Goal: Information Seeking & Learning: Learn about a topic

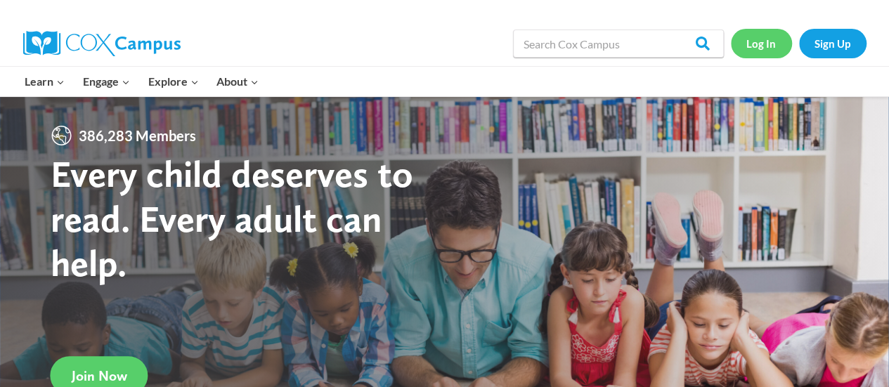
click at [778, 48] on link "Log In" at bounding box center [760, 43] width 61 height 29
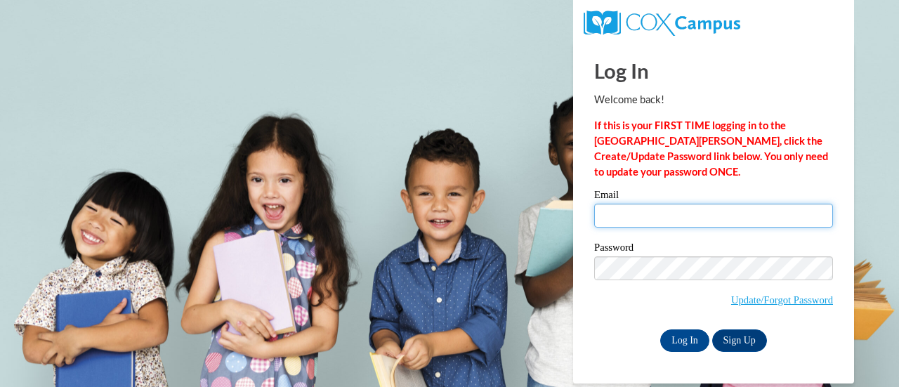
click at [667, 213] on input "Email" at bounding box center [713, 216] width 239 height 24
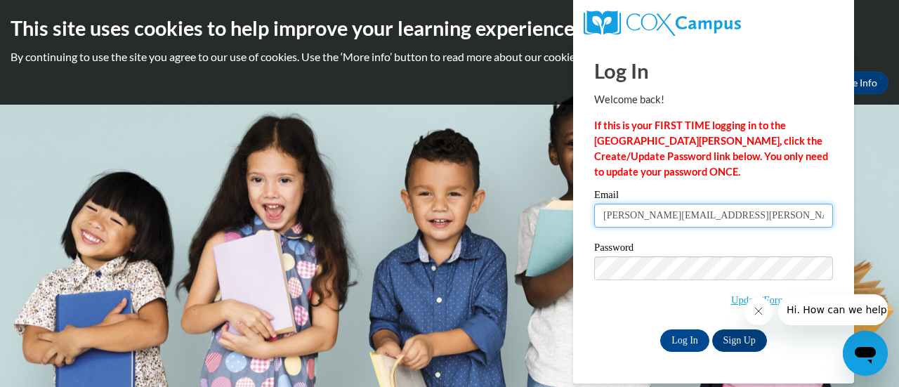
type input "sarah.vallance@gcpsk12.org"
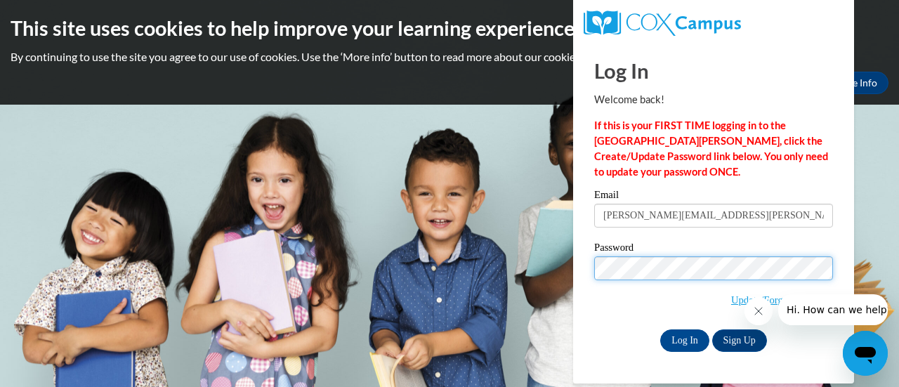
click at [660, 329] on input "Log In" at bounding box center [684, 340] width 49 height 22
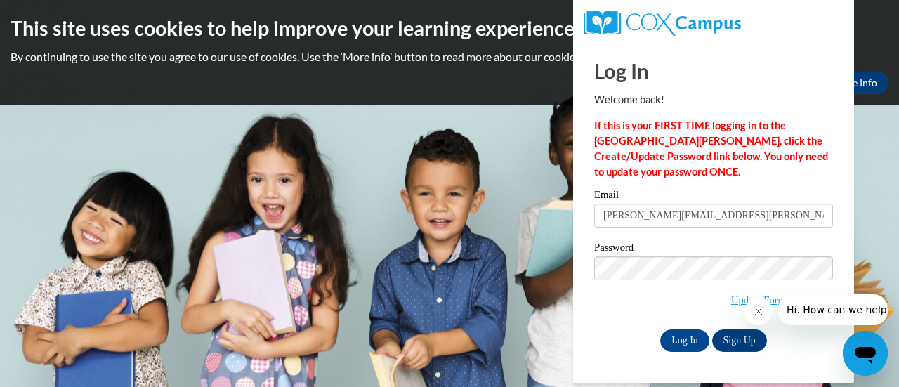
click at [754, 315] on icon "Close message from company" at bounding box center [757, 311] width 7 height 7
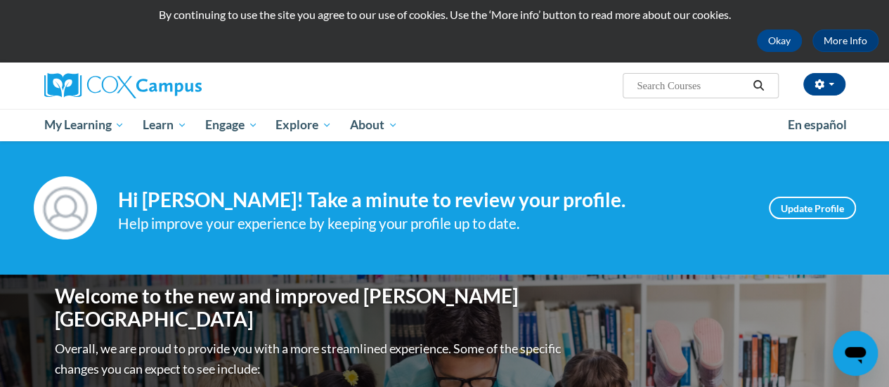
scroll to position [39, 0]
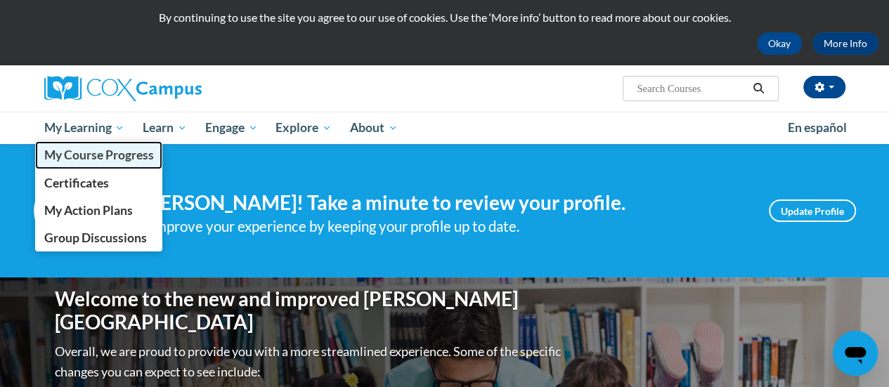
click at [98, 155] on span "My Course Progress" at bounding box center [99, 155] width 110 height 15
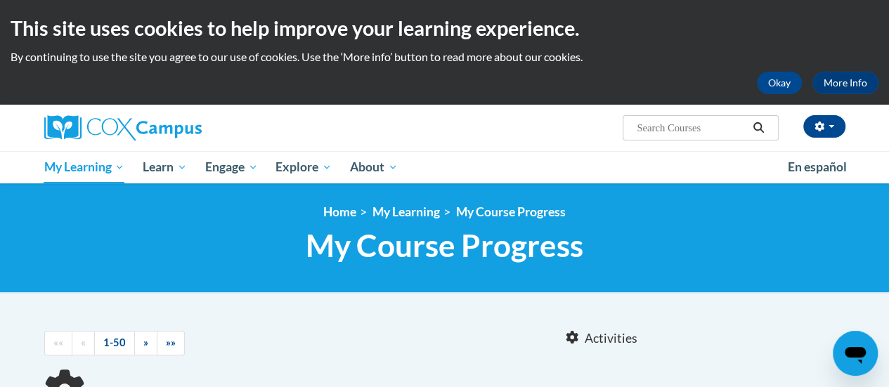
click at [447, 124] on div "Sarah Vallance (America/New_York UTC-04:00) My Profile Inbox My Transcripts Log…" at bounding box center [582, 123] width 548 height 36
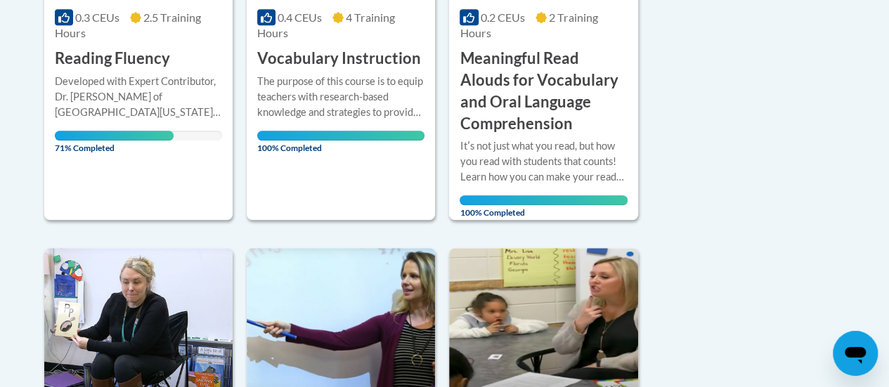
scroll to position [419, 0]
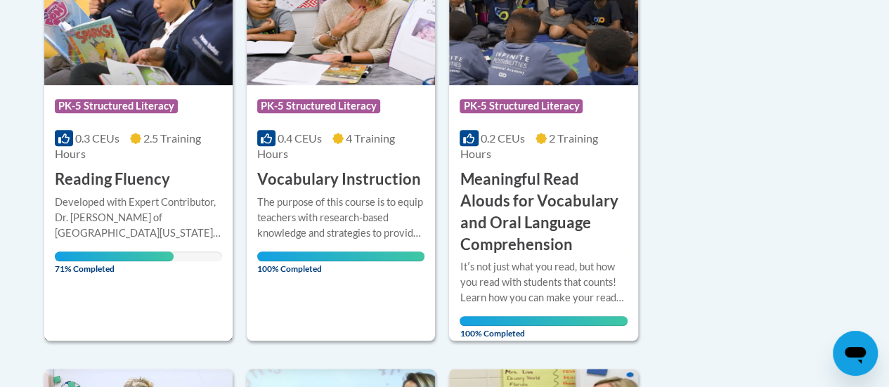
click at [135, 62] on img at bounding box center [138, 13] width 188 height 143
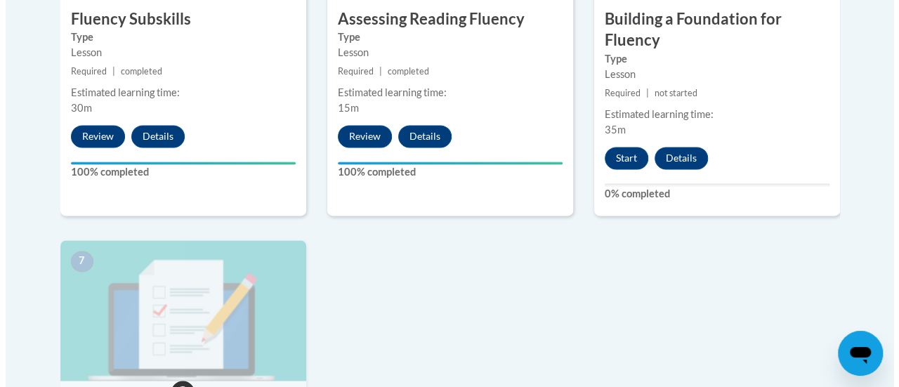
scroll to position [1002, 0]
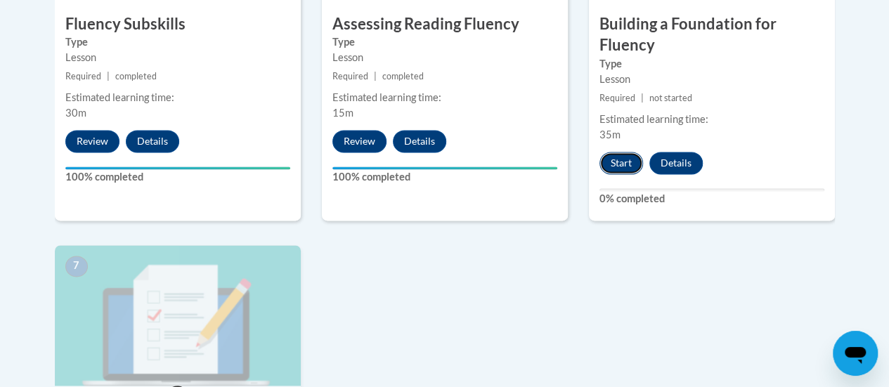
click at [631, 162] on button "Start" at bounding box center [621, 163] width 44 height 22
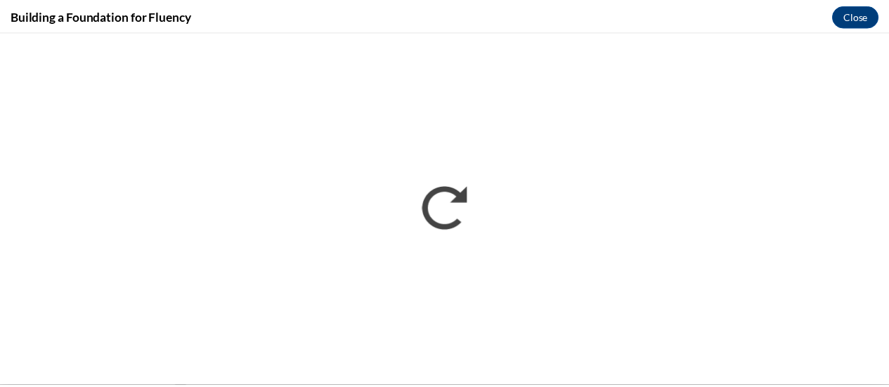
scroll to position [0, 0]
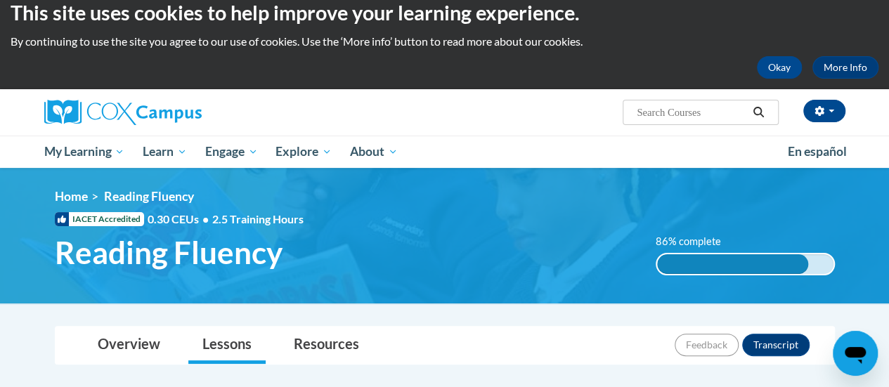
scroll to position [17, 0]
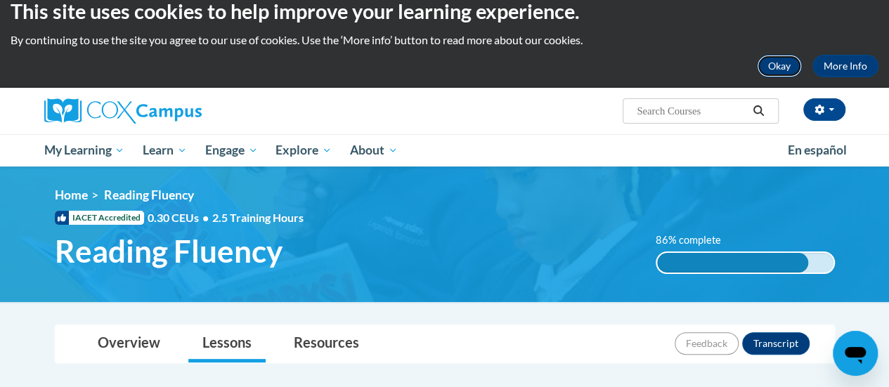
click at [781, 63] on button "Okay" at bounding box center [778, 66] width 45 height 22
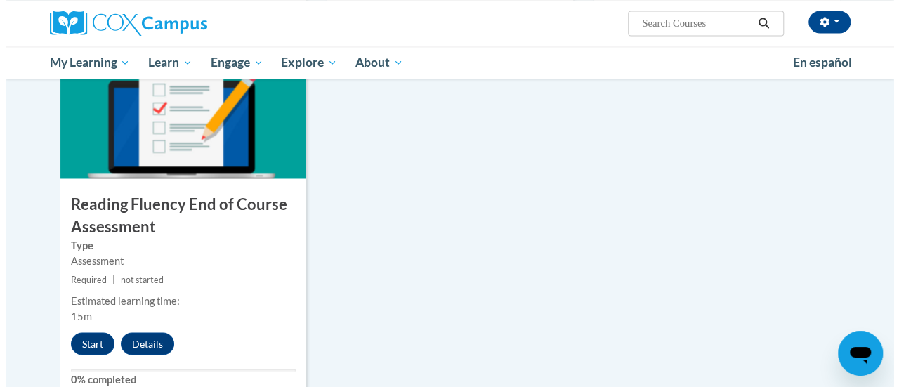
scroll to position [1105, 0]
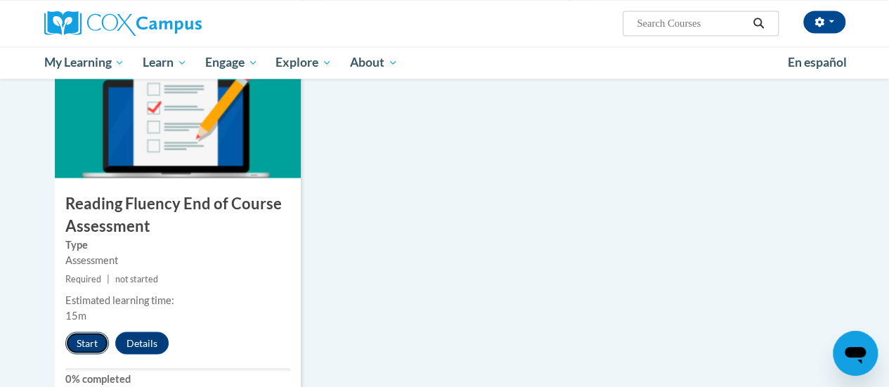
click at [89, 339] on button "Start" at bounding box center [87, 343] width 44 height 22
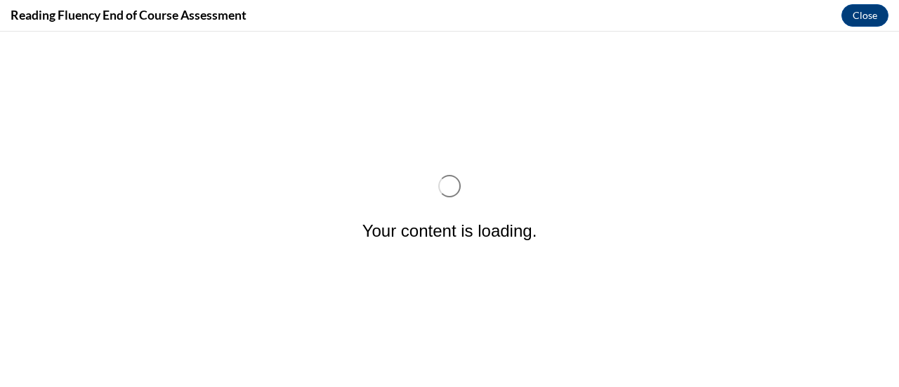
scroll to position [0, 0]
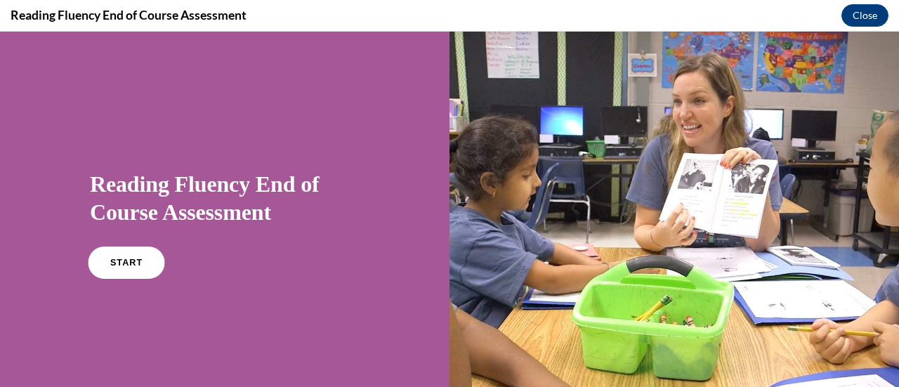
click at [132, 254] on link "START" at bounding box center [126, 263] width 77 height 32
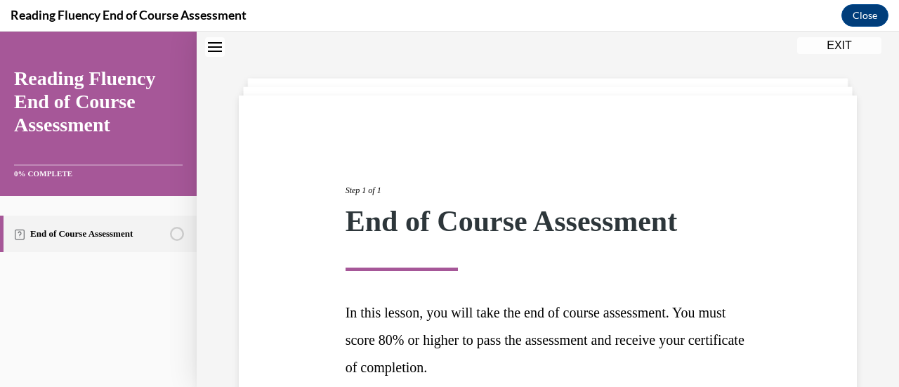
scroll to position [177, 0]
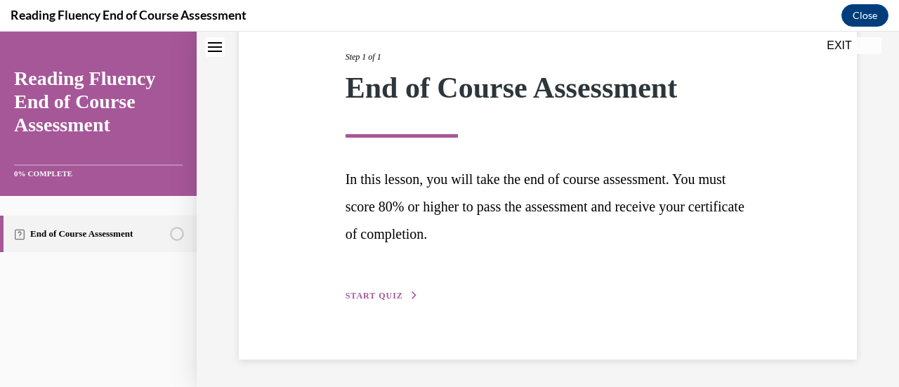
click at [359, 282] on div "Step 1 of 1 End of Course Assessment In this lesson, you will take the end of c…" at bounding box center [548, 160] width 426 height 285
click at [361, 294] on span "START QUIZ" at bounding box center [375, 296] width 58 height 10
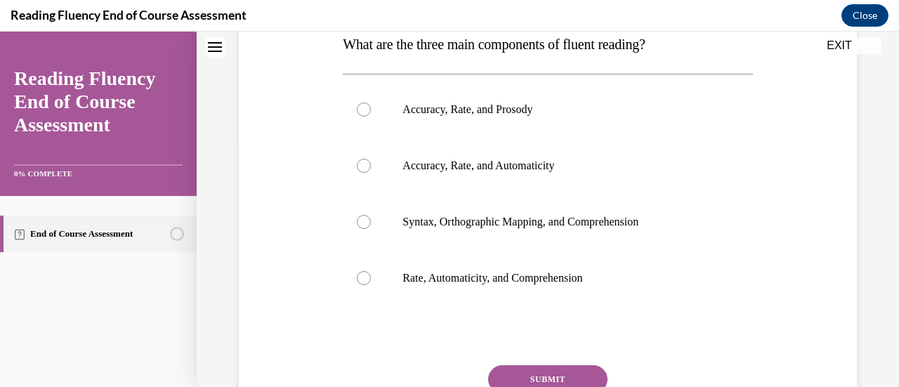
scroll to position [240, 0]
click at [571, 119] on label "Accuracy, Rate, and Prosody" at bounding box center [547, 108] width 409 height 56
click at [371, 115] on input "Accuracy, Rate, and Prosody" at bounding box center [364, 108] width 14 height 14
radio input "true"
click at [552, 374] on button "SUBMIT" at bounding box center [547, 378] width 119 height 28
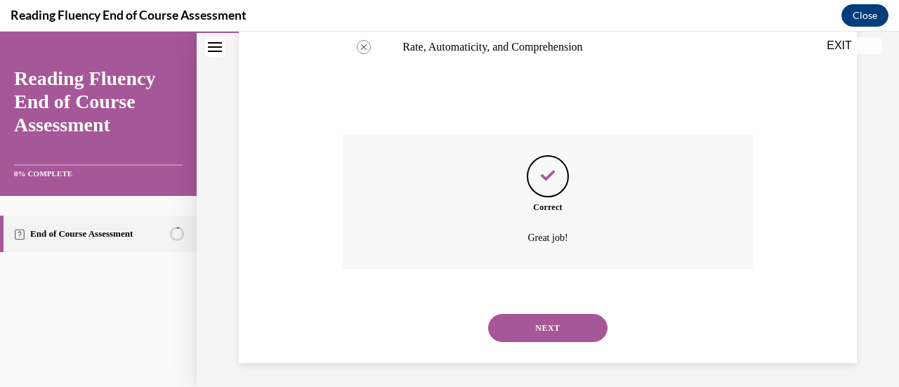
scroll to position [473, 0]
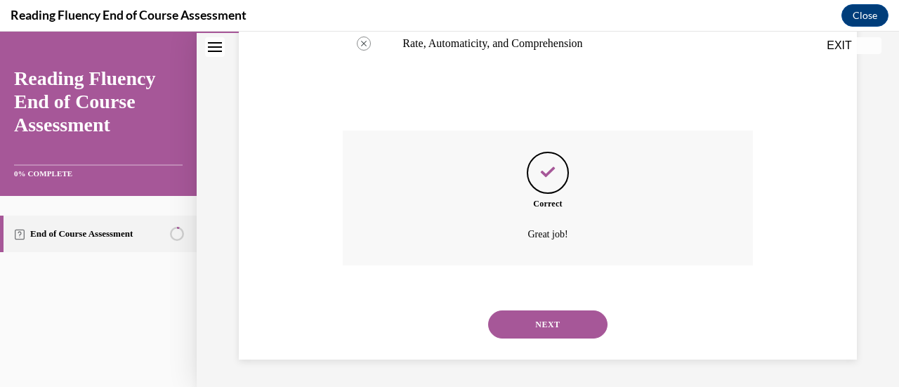
click at [550, 327] on button "NEXT" at bounding box center [547, 324] width 119 height 28
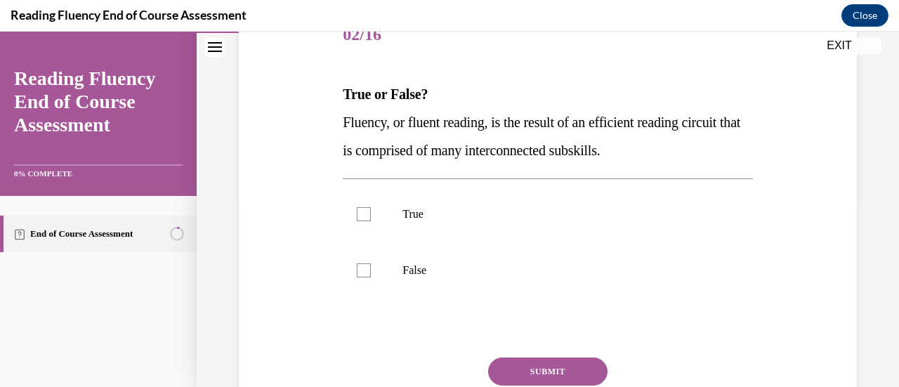
scroll to position [190, 0]
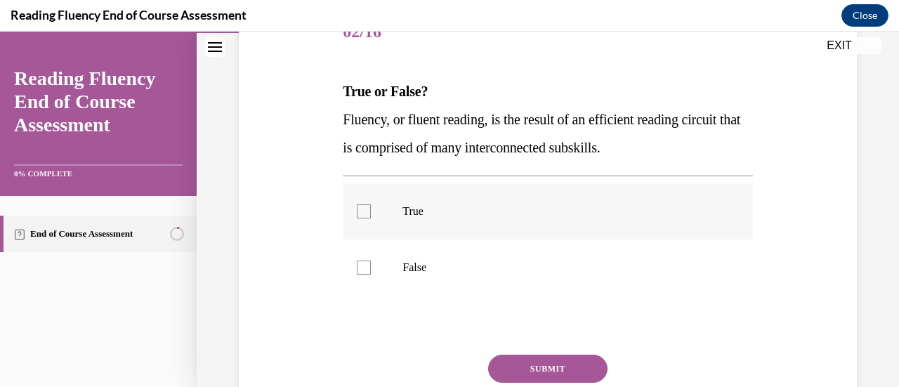
click at [488, 235] on label "True" at bounding box center [547, 211] width 409 height 56
click at [371, 218] on input "True" at bounding box center [364, 211] width 14 height 14
checkbox input "true"
click at [534, 367] on button "SUBMIT" at bounding box center [547, 369] width 119 height 28
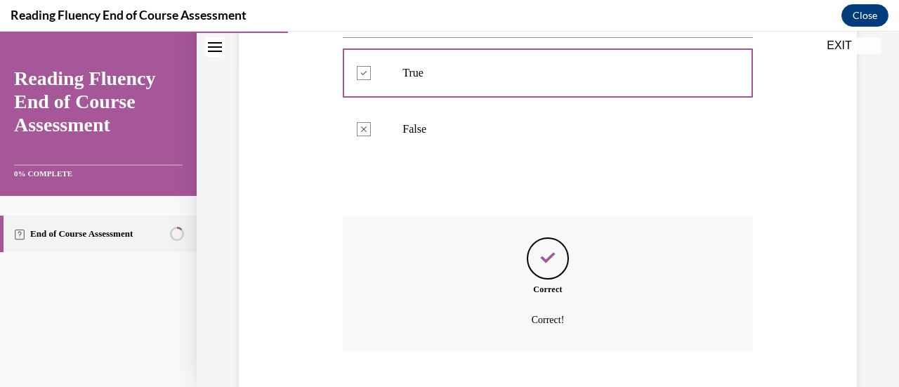
scroll to position [414, 0]
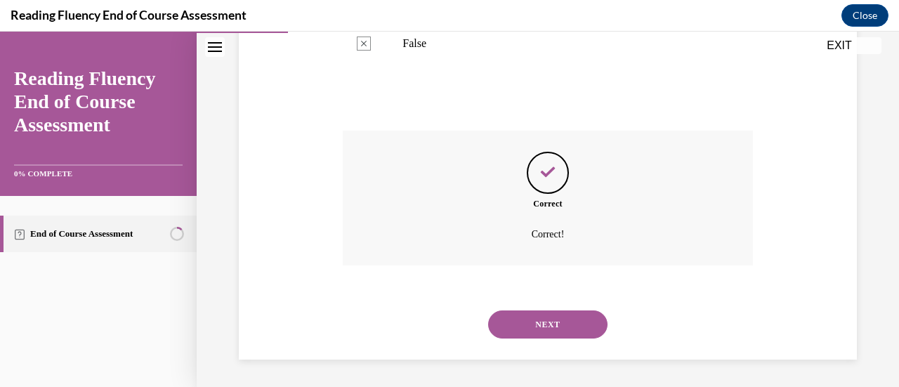
click at [534, 328] on button "NEXT" at bounding box center [547, 324] width 119 height 28
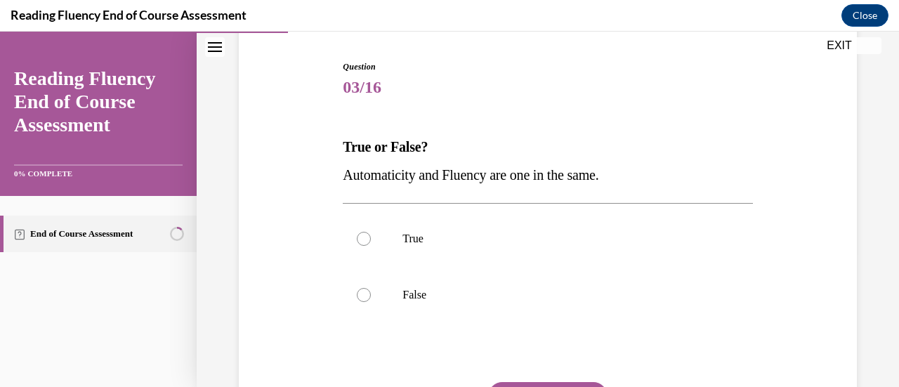
scroll to position [134, 0]
click at [498, 313] on label "False" at bounding box center [547, 296] width 409 height 56
click at [371, 303] on input "False" at bounding box center [364, 296] width 14 height 14
radio input "true"
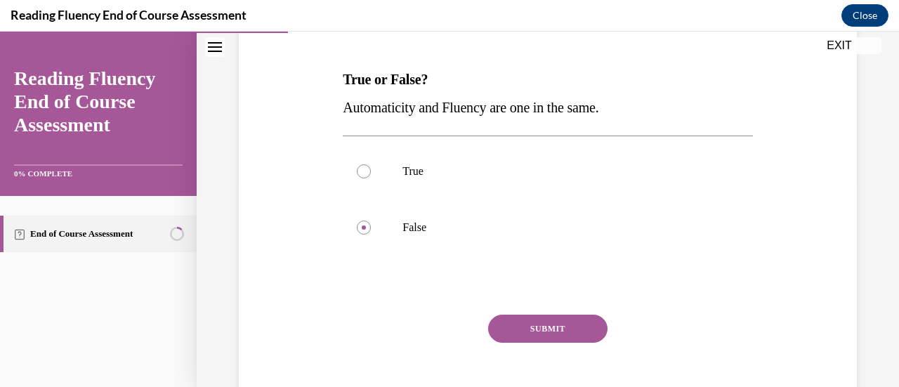
click at [524, 327] on button "SUBMIT" at bounding box center [547, 329] width 119 height 28
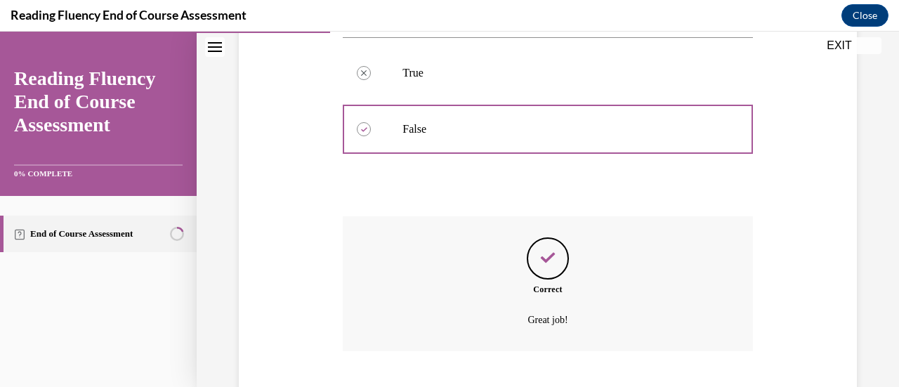
scroll to position [386, 0]
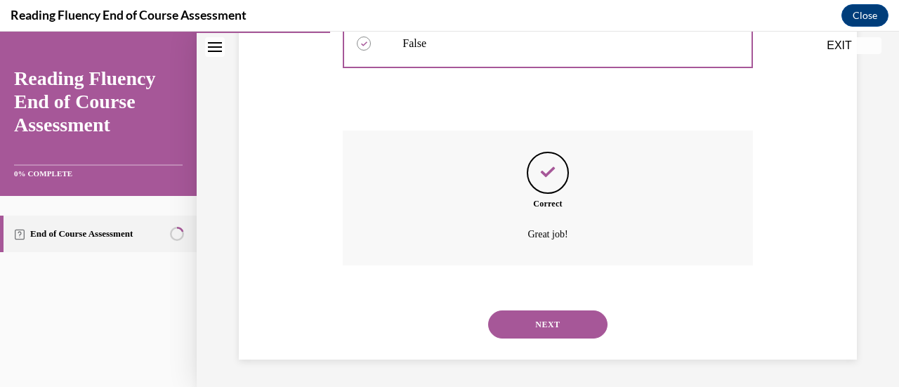
click at [524, 327] on button "NEXT" at bounding box center [547, 324] width 119 height 28
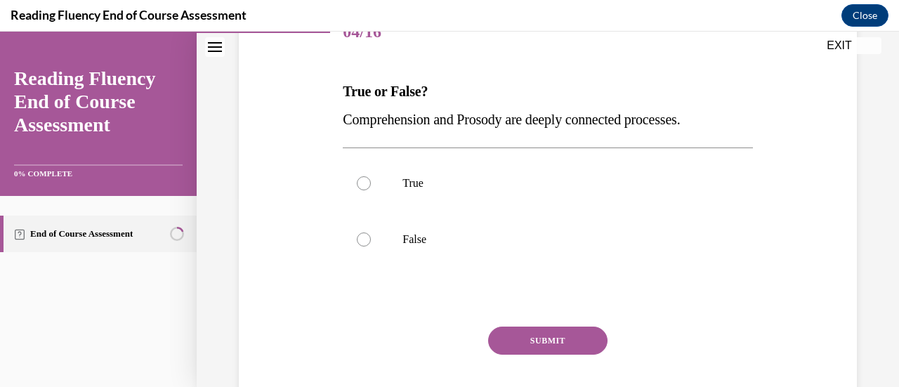
scroll to position [192, 0]
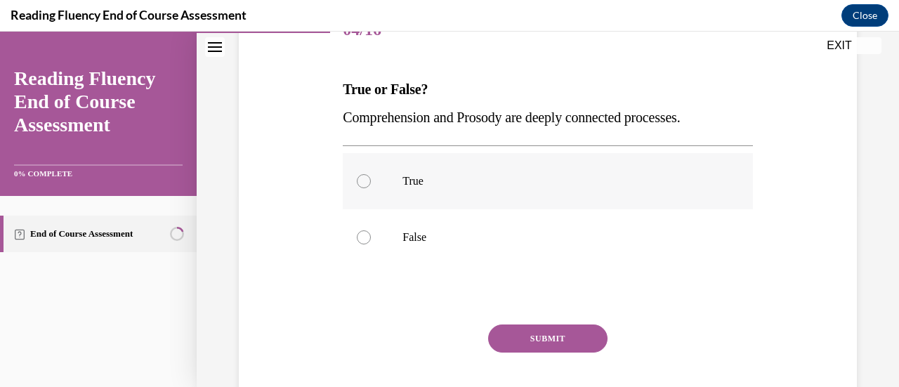
click at [422, 197] on label "True" at bounding box center [547, 181] width 409 height 56
click at [371, 188] on input "True" at bounding box center [364, 181] width 14 height 14
radio input "true"
click at [544, 331] on button "SUBMIT" at bounding box center [547, 339] width 119 height 28
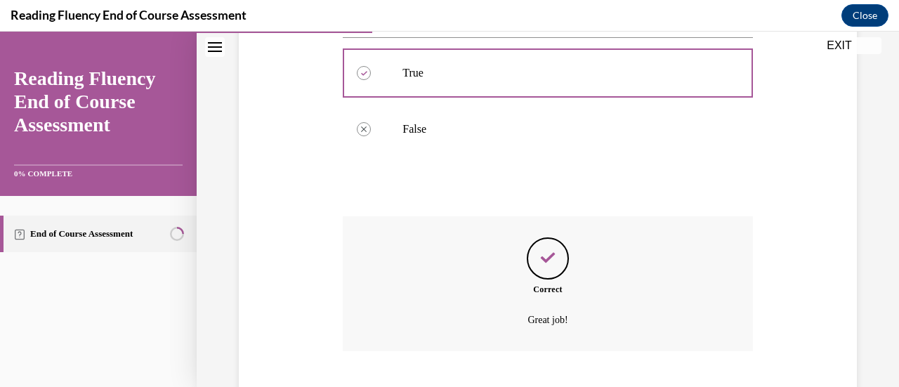
scroll to position [386, 0]
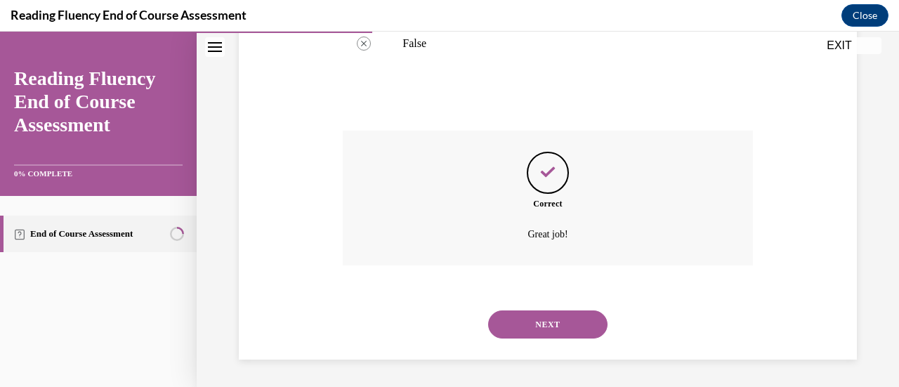
click at [544, 331] on button "NEXT" at bounding box center [547, 324] width 119 height 28
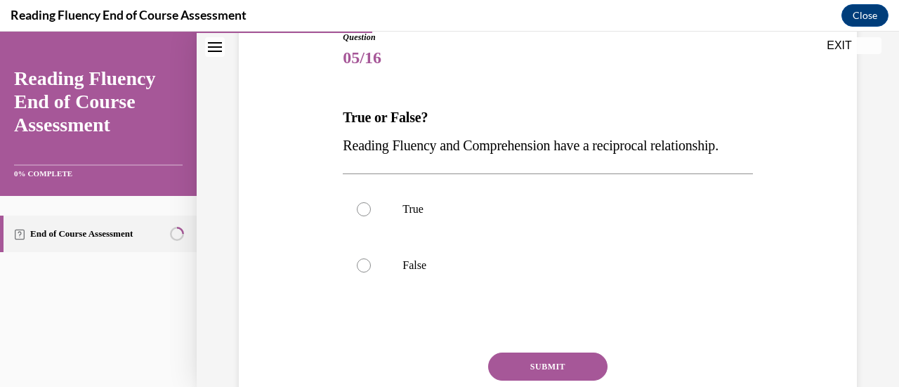
scroll to position [208, 0]
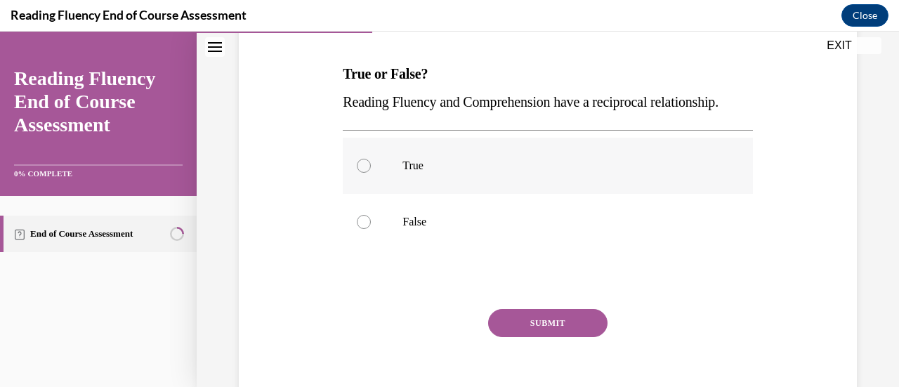
click at [414, 194] on label "True" at bounding box center [547, 166] width 409 height 56
click at [371, 173] on input "True" at bounding box center [364, 166] width 14 height 14
radio input "true"
click at [540, 337] on button "SUBMIT" at bounding box center [547, 323] width 119 height 28
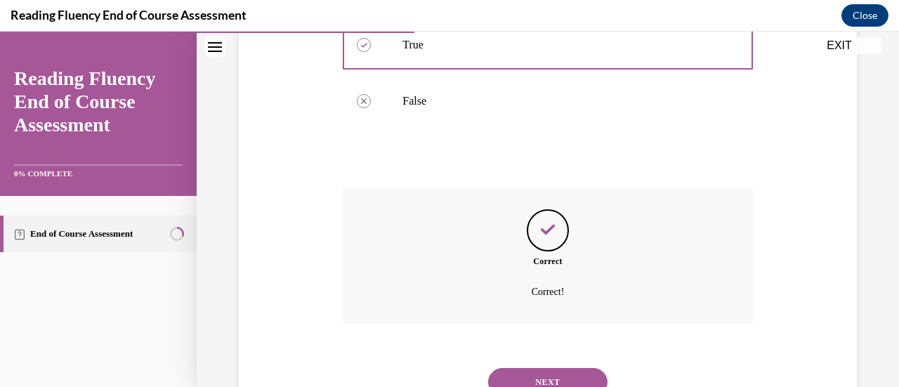
scroll to position [414, 0]
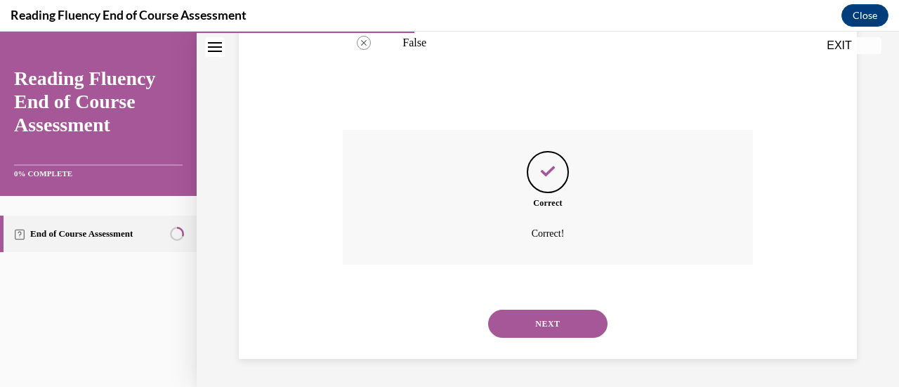
click at [531, 339] on div "NEXT" at bounding box center [547, 324] width 409 height 56
click at [523, 329] on button "NEXT" at bounding box center [547, 324] width 119 height 28
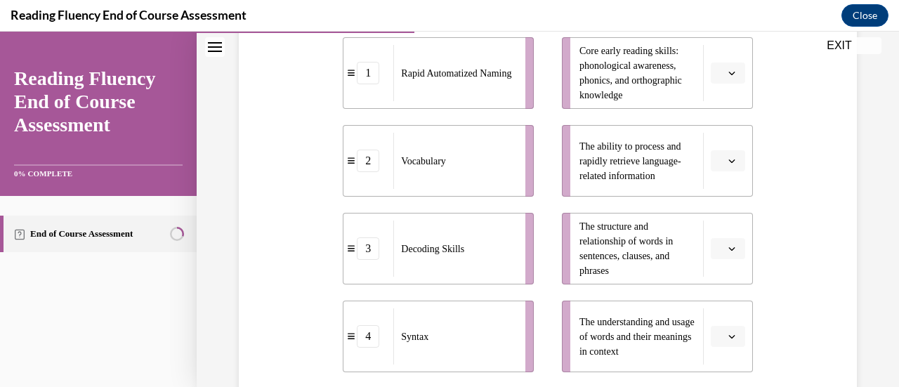
scroll to position [335, 0]
click at [713, 151] on button "button" at bounding box center [728, 161] width 34 height 21
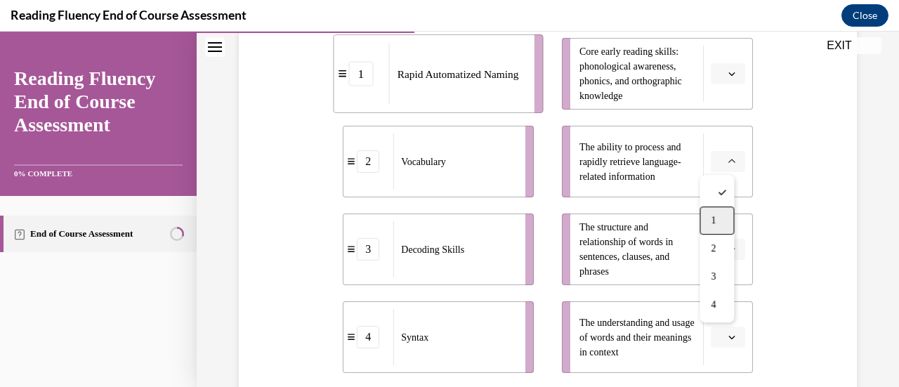
click at [715, 227] on div "1" at bounding box center [717, 221] width 34 height 28
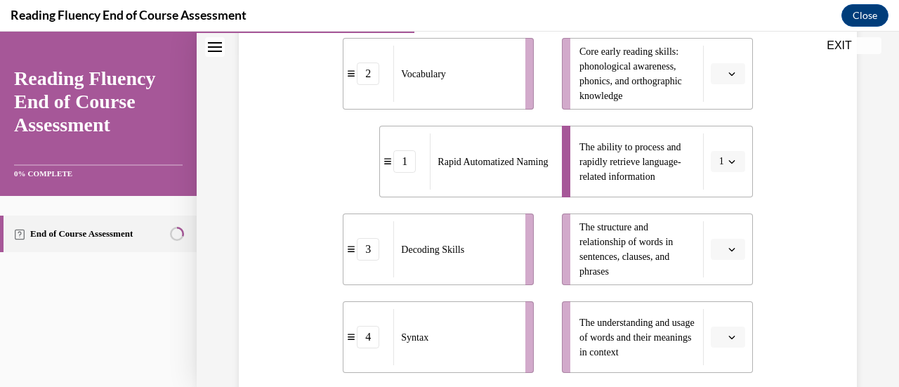
click at [716, 248] on button "button" at bounding box center [728, 249] width 34 height 21
click at [712, 208] on div "4" at bounding box center [717, 218] width 34 height 28
click at [727, 341] on span "button" at bounding box center [732, 337] width 10 height 10
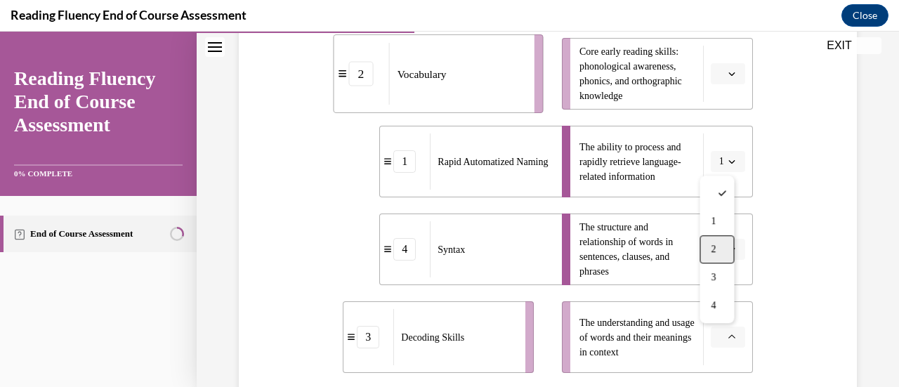
click at [715, 240] on div "2" at bounding box center [717, 249] width 34 height 28
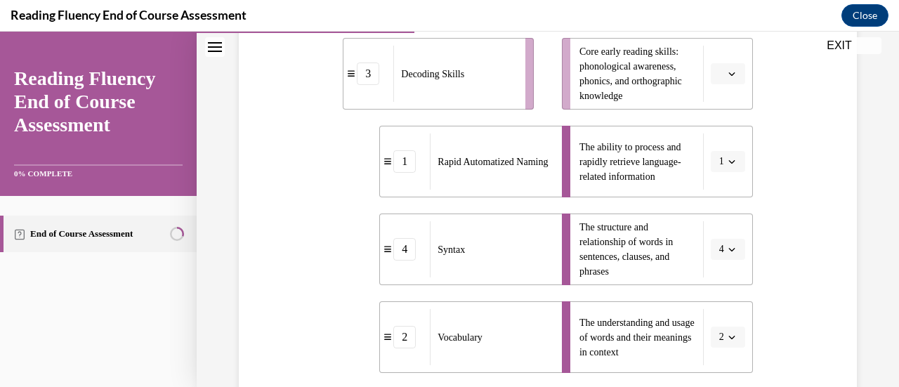
click at [700, 78] on li "Core early reading skills: phonological awareness, phonics, and orthographic kn…" at bounding box center [657, 74] width 191 height 72
click at [728, 76] on icon "button" at bounding box center [731, 73] width 7 height 7
drag, startPoint x: 720, startPoint y: 76, endPoint x: 736, endPoint y: 104, distance: 32.4
click at [736, 104] on li "Core early reading skills: phonological awareness, phonics, and orthographic kn…" at bounding box center [657, 74] width 191 height 72
click at [716, 80] on button "button" at bounding box center [728, 73] width 34 height 21
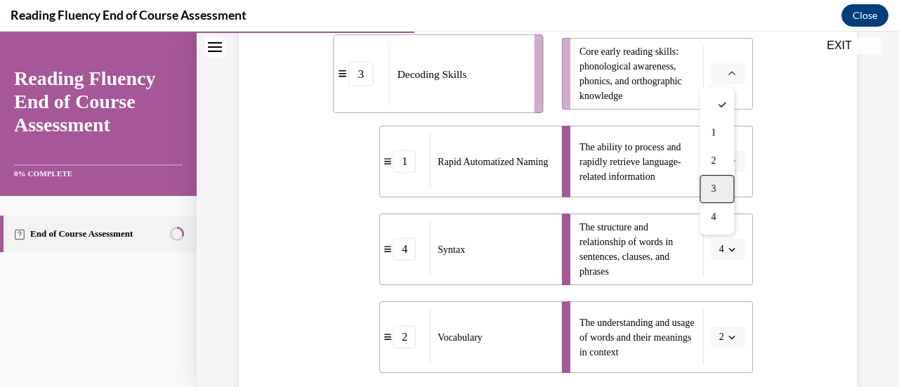
click at [721, 179] on div "3" at bounding box center [717, 189] width 34 height 28
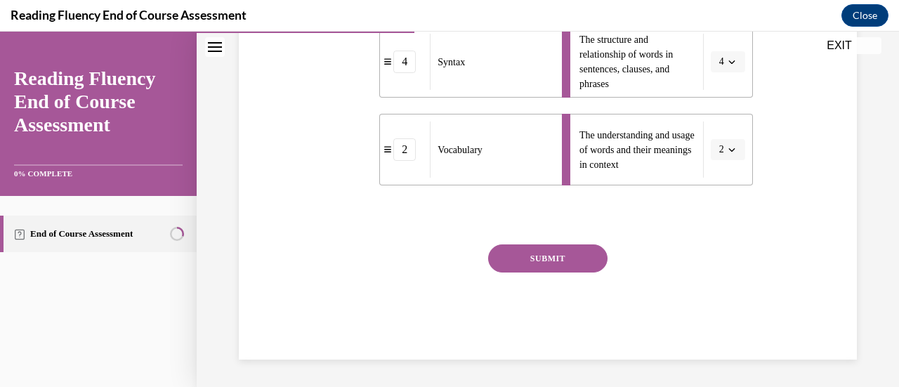
click at [542, 247] on button "SUBMIT" at bounding box center [547, 258] width 119 height 28
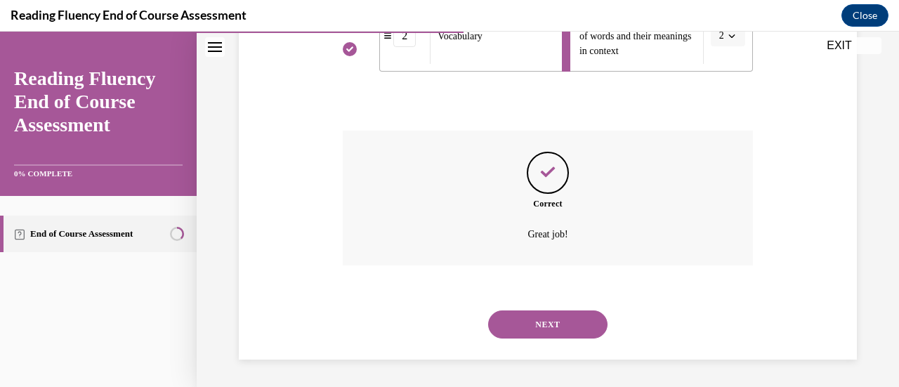
scroll to position [636, 0]
click at [553, 323] on button "NEXT" at bounding box center [547, 324] width 119 height 28
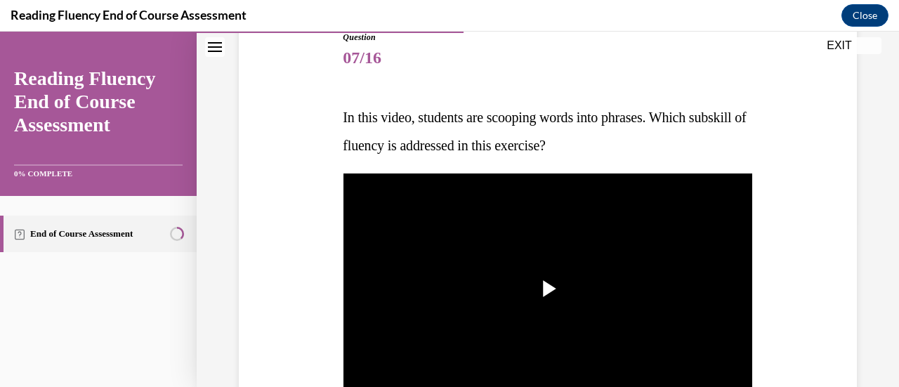
scroll to position [226, 0]
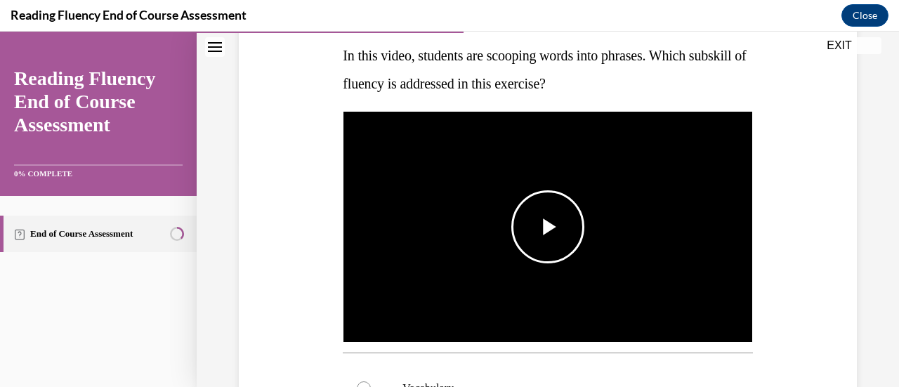
click at [548, 227] on span "Video player" at bounding box center [548, 227] width 0 height 0
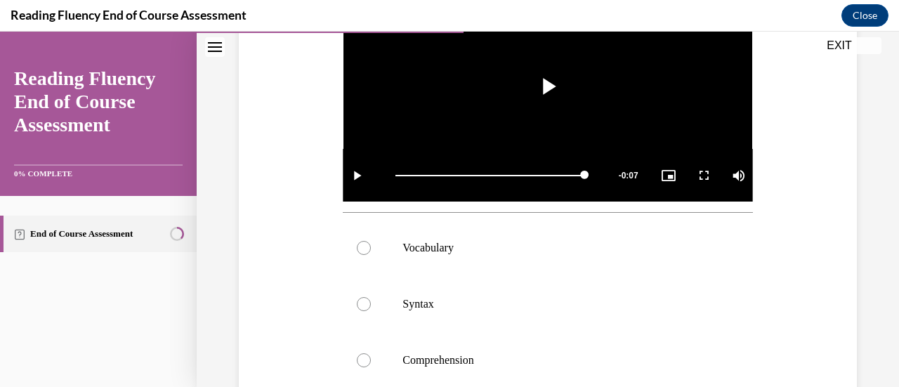
scroll to position [365, 0]
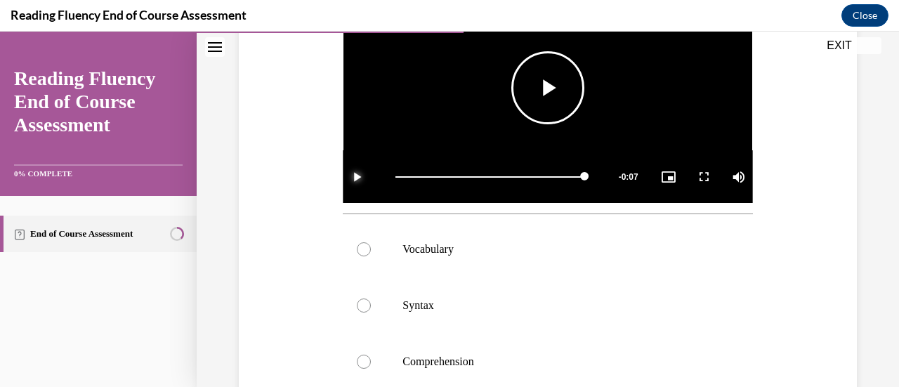
click at [351, 177] on span "Video player" at bounding box center [357, 177] width 28 height 0
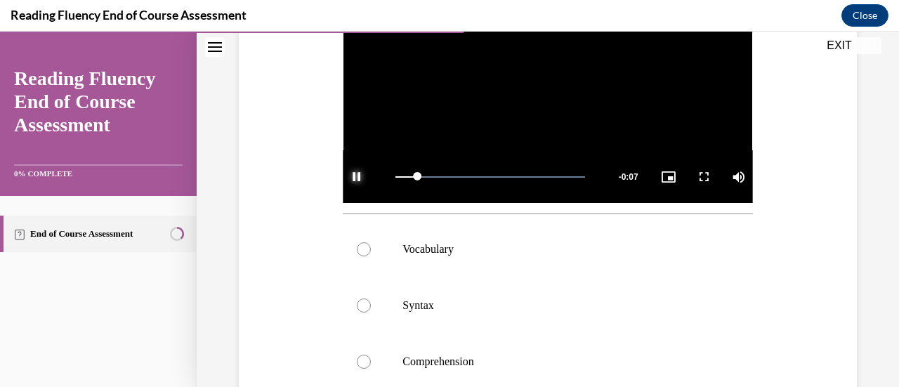
scroll to position [223, 0]
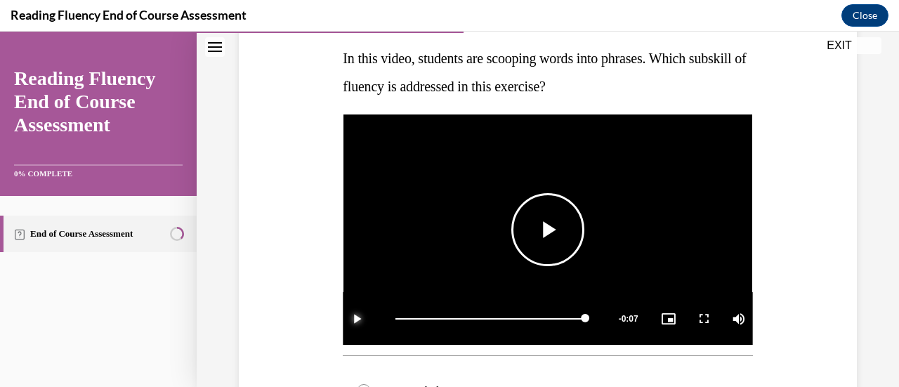
click at [343, 319] on span "Video player" at bounding box center [357, 319] width 28 height 0
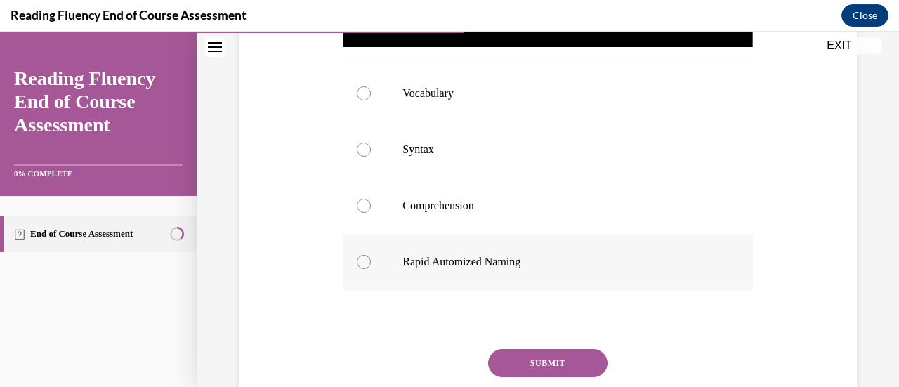
scroll to position [507, 0]
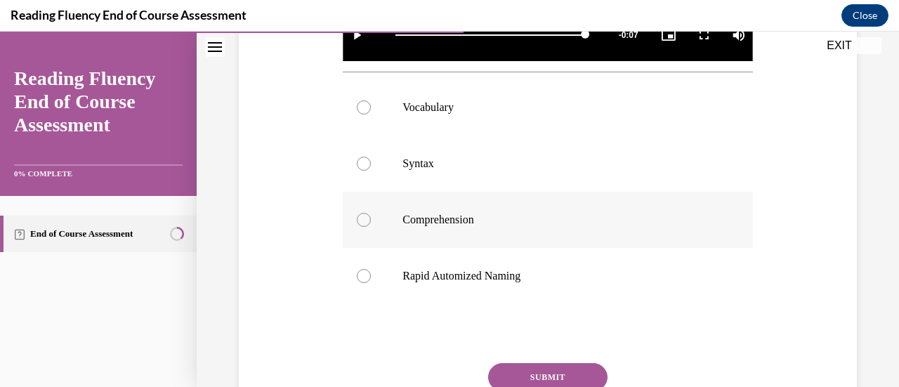
click at [440, 192] on label "Comprehension" at bounding box center [547, 220] width 409 height 56
click at [371, 213] on input "Comprehension" at bounding box center [364, 220] width 14 height 14
radio input "true"
click at [422, 166] on label "Syntax" at bounding box center [547, 164] width 409 height 56
click at [371, 166] on input "Syntax" at bounding box center [364, 164] width 14 height 14
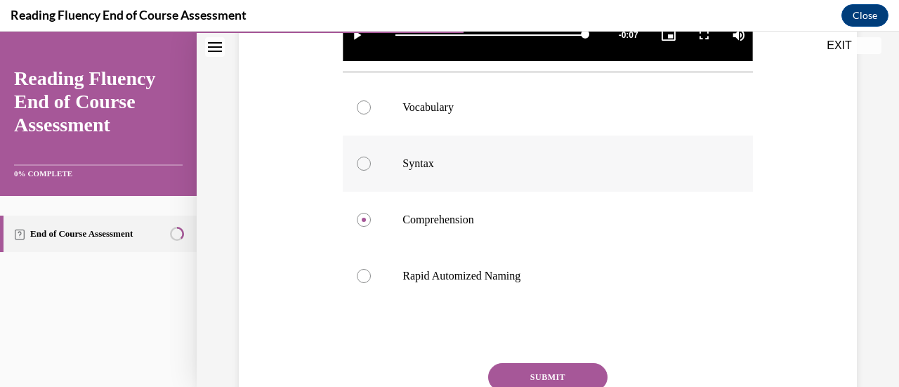
radio input "true"
click at [555, 371] on button "SUBMIT" at bounding box center [547, 377] width 119 height 28
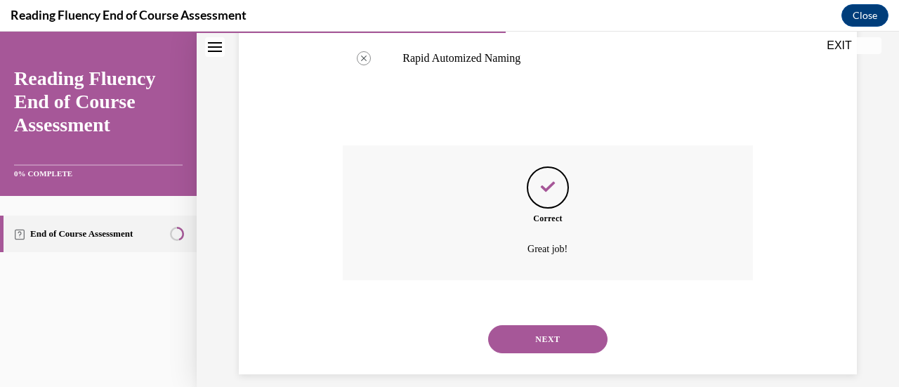
scroll to position [735, 0]
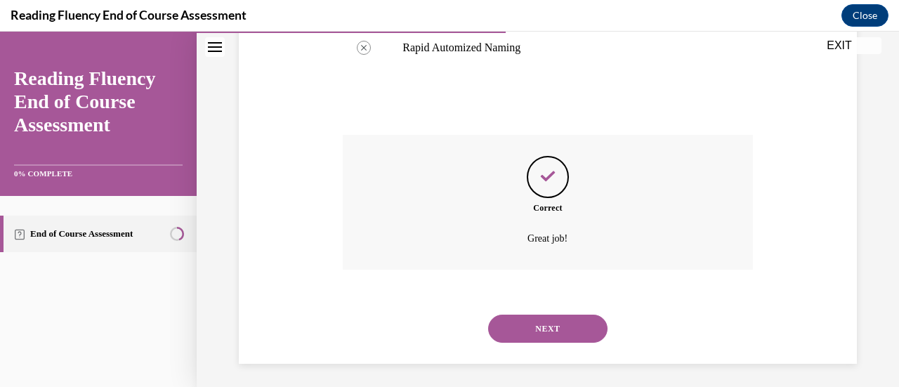
click at [535, 324] on button "NEXT" at bounding box center [547, 329] width 119 height 28
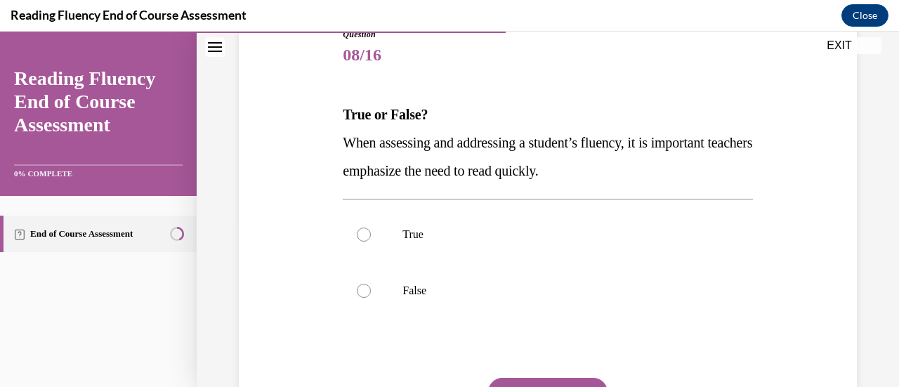
scroll to position [169, 0]
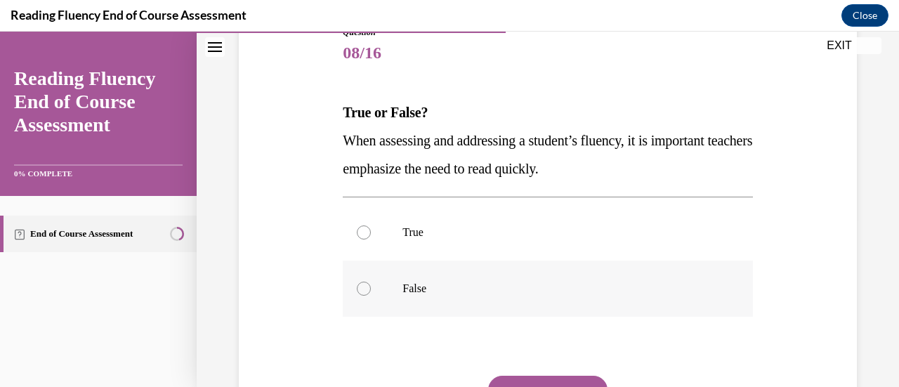
click at [539, 280] on label "False" at bounding box center [547, 289] width 409 height 56
click at [371, 282] on input "False" at bounding box center [364, 289] width 14 height 14
radio input "true"
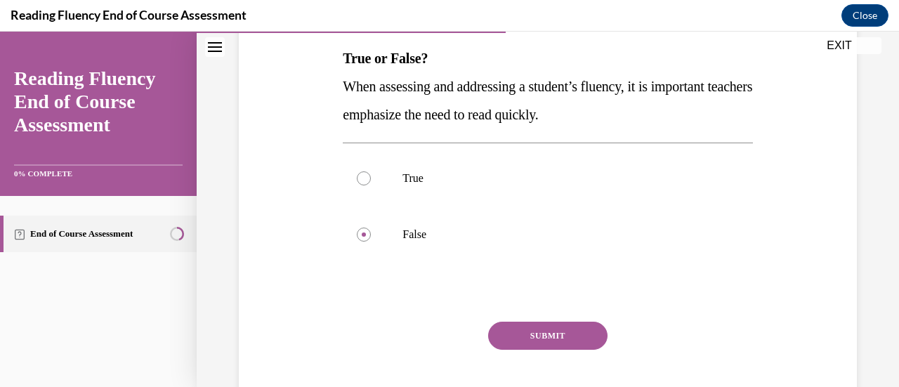
click at [546, 341] on button "SUBMIT" at bounding box center [547, 336] width 119 height 28
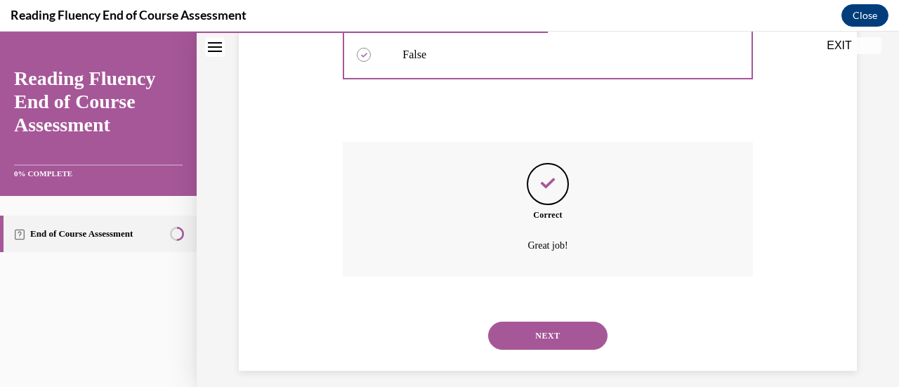
scroll to position [414, 0]
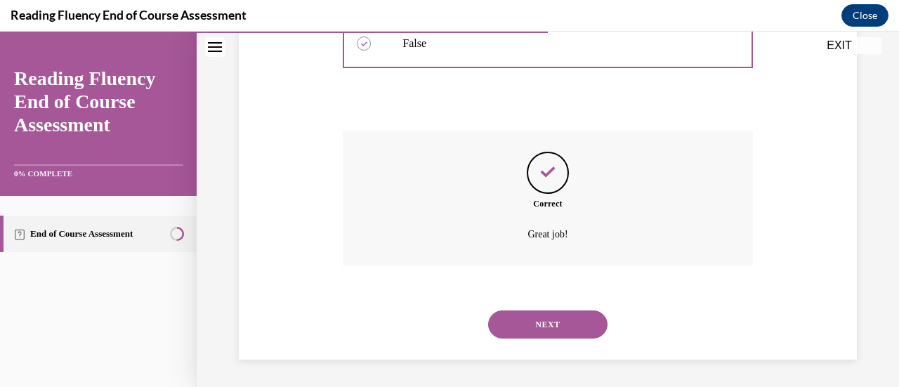
click at [549, 318] on button "NEXT" at bounding box center [547, 324] width 119 height 28
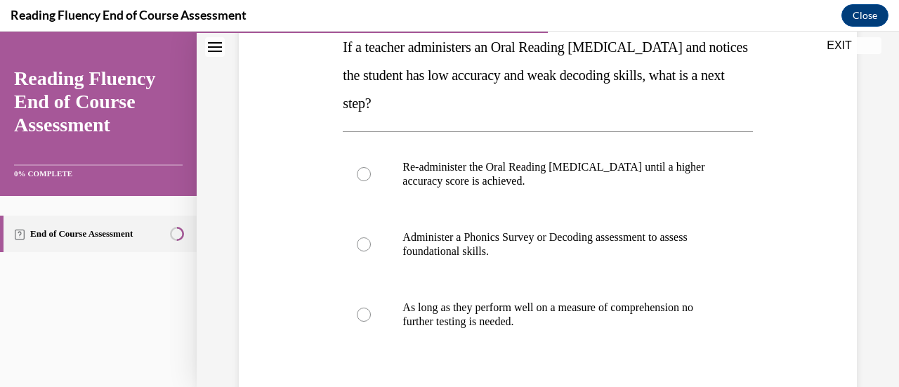
scroll to position [264, 0]
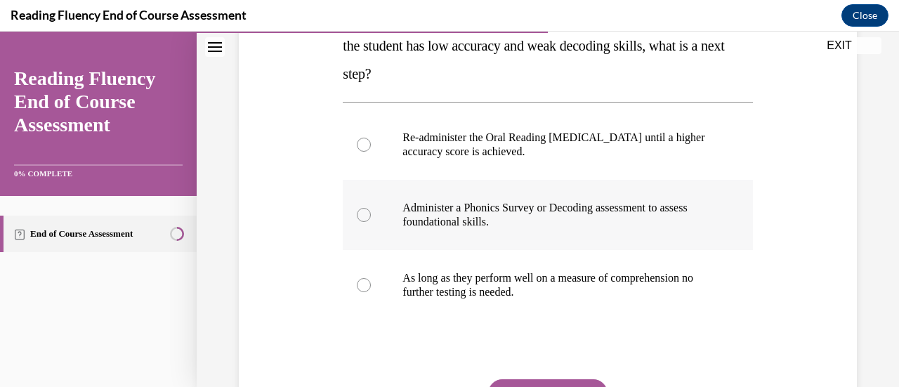
click at [534, 220] on p "Administer a Phonics Survey or Decoding assessment to assess foundational skill…" at bounding box center [559, 215] width 315 height 28
click at [371, 220] on input "Administer a Phonics Survey or Decoding assessment to assess foundational skill…" at bounding box center [364, 215] width 14 height 14
radio input "true"
click at [581, 381] on button "SUBMIT" at bounding box center [547, 393] width 119 height 28
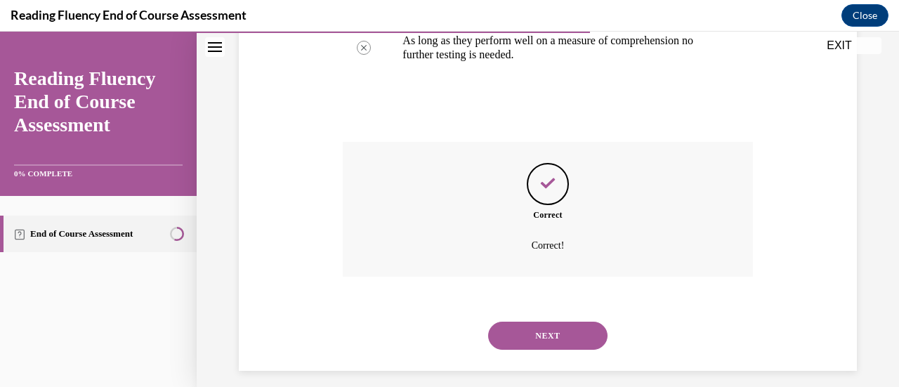
scroll to position [513, 0]
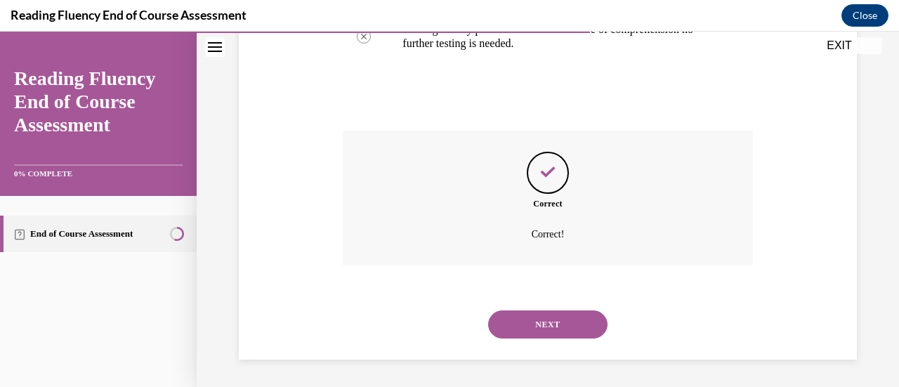
click at [535, 331] on button "NEXT" at bounding box center [547, 324] width 119 height 28
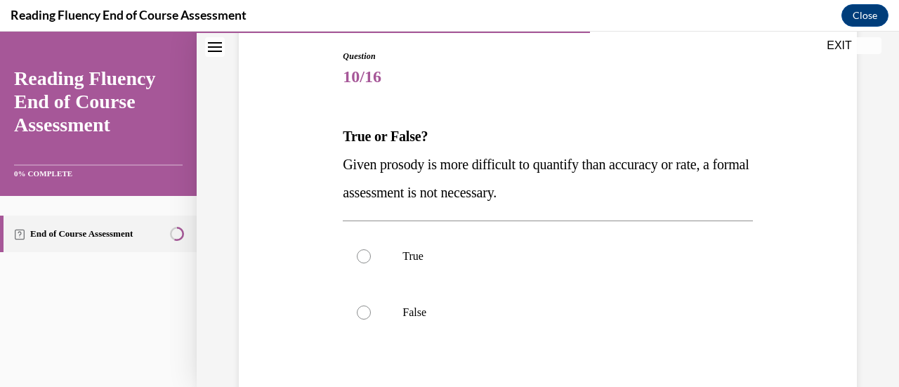
scroll to position [146, 0]
click at [521, 306] on p "False" at bounding box center [559, 312] width 315 height 14
click at [371, 306] on input "False" at bounding box center [364, 312] width 14 height 14
radio input "true"
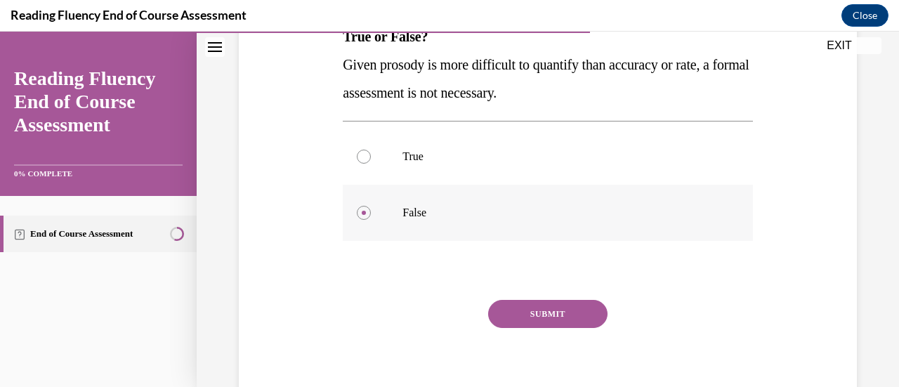
scroll to position [253, 0]
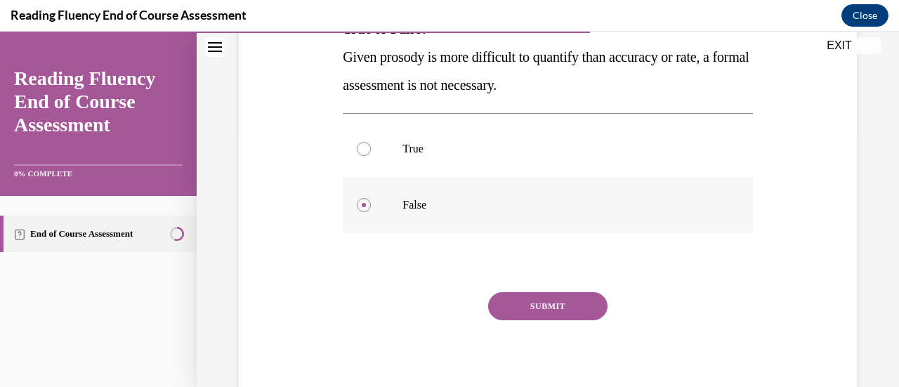
click at [521, 306] on button "SUBMIT" at bounding box center [547, 306] width 119 height 28
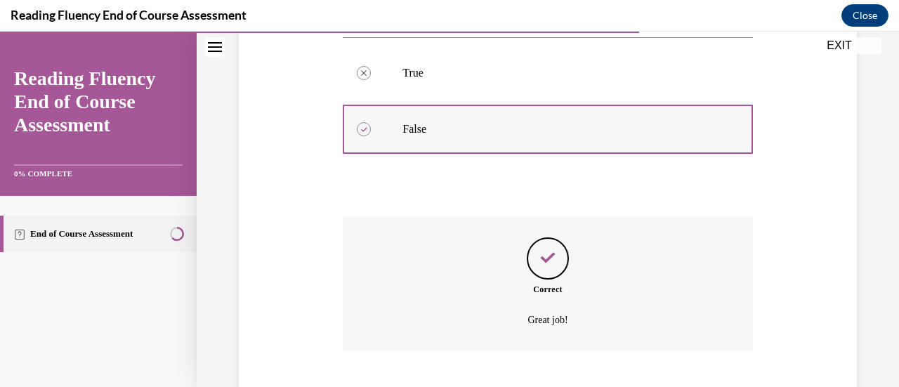
scroll to position [414, 0]
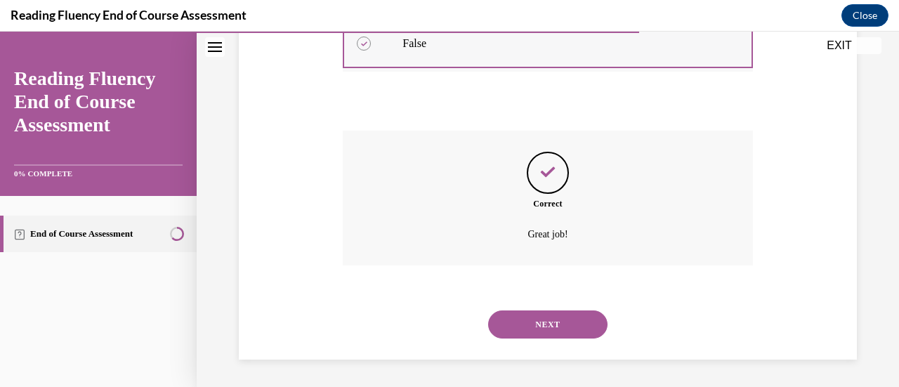
click at [521, 306] on div "NEXT" at bounding box center [547, 324] width 409 height 56
click at [527, 310] on button "NEXT" at bounding box center [547, 324] width 119 height 28
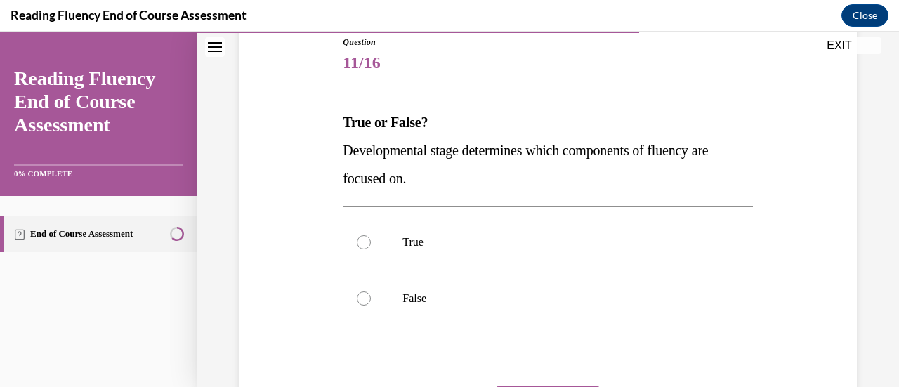
scroll to position [161, 0]
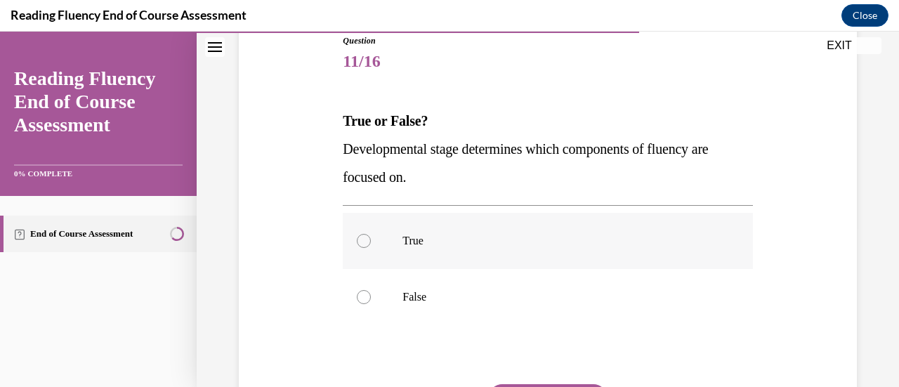
click at [471, 240] on p "True" at bounding box center [559, 241] width 315 height 14
click at [371, 240] on input "True" at bounding box center [364, 241] width 14 height 14
radio input "true"
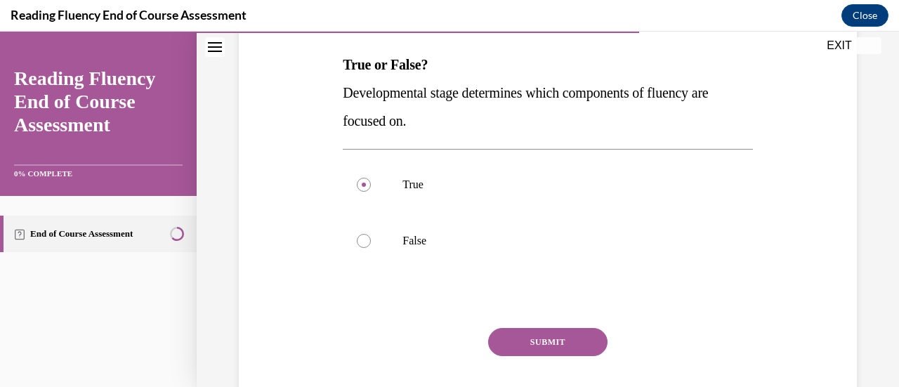
click at [539, 346] on button "SUBMIT" at bounding box center [547, 342] width 119 height 28
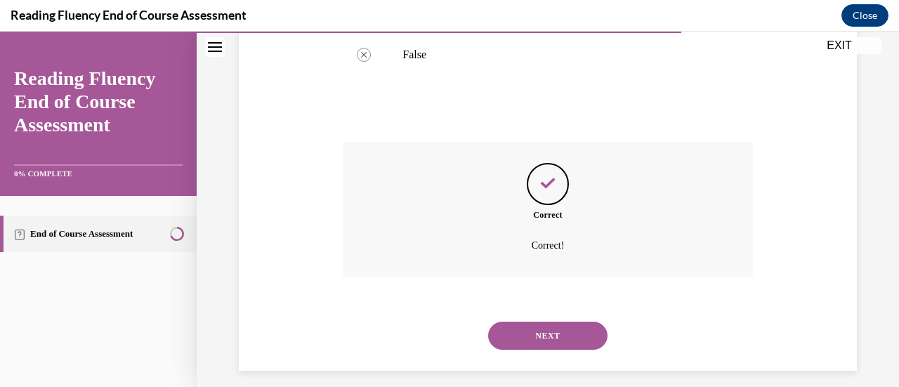
scroll to position [414, 0]
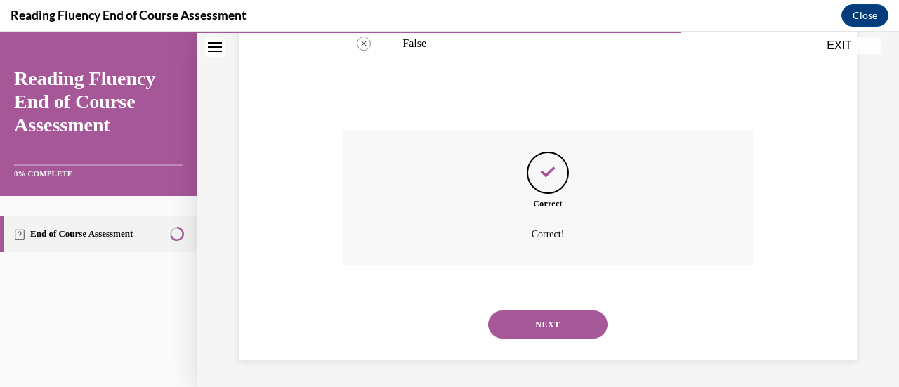
click at [525, 333] on button "NEXT" at bounding box center [547, 324] width 119 height 28
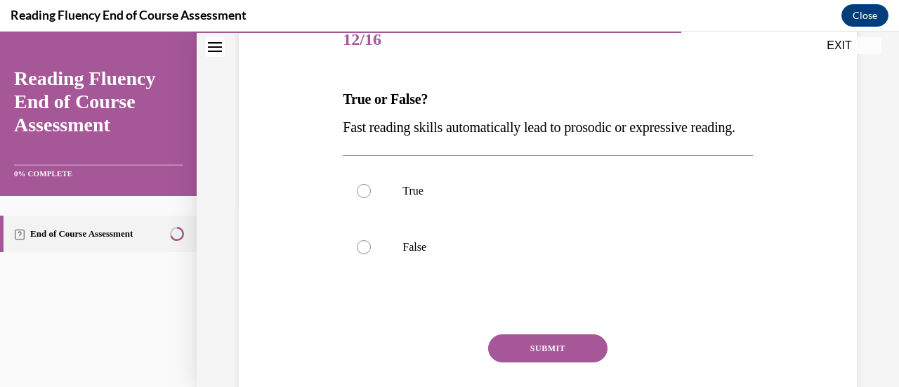
scroll to position [185, 0]
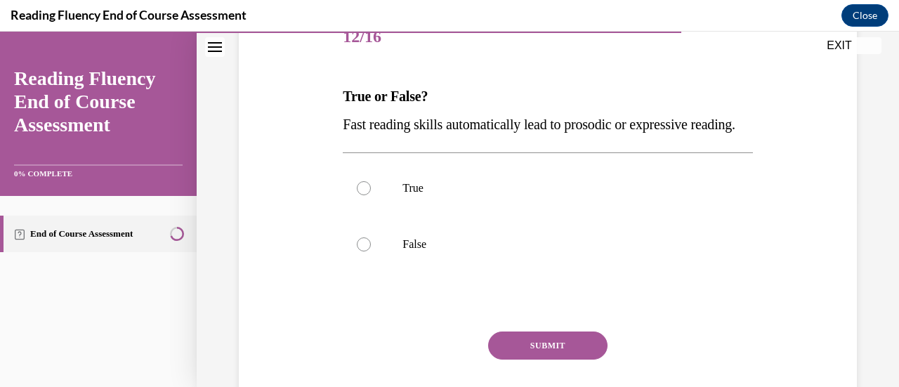
click at [490, 280] on div "True False" at bounding box center [547, 215] width 409 height 127
click at [485, 273] on label "False" at bounding box center [547, 244] width 409 height 56
click at [371, 251] on input "False" at bounding box center [364, 244] width 14 height 14
radio input "true"
click at [554, 360] on button "SUBMIT" at bounding box center [547, 346] width 119 height 28
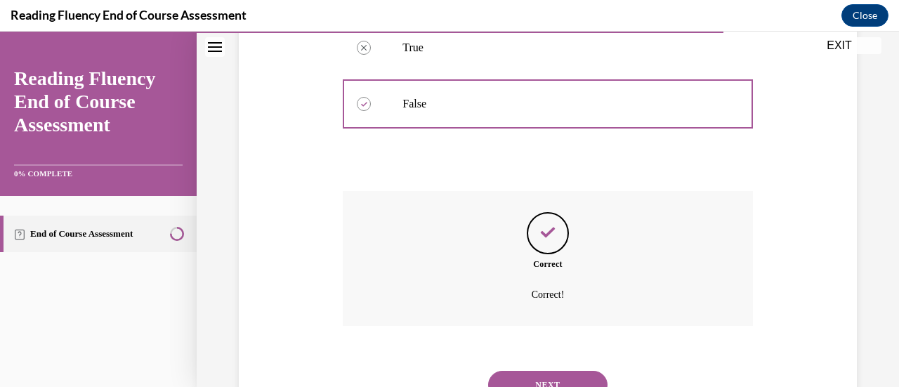
scroll to position [414, 0]
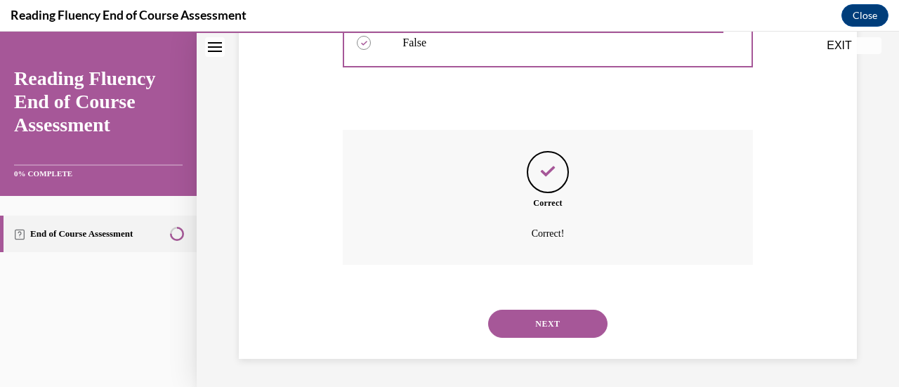
click at [521, 317] on button "NEXT" at bounding box center [547, 324] width 119 height 28
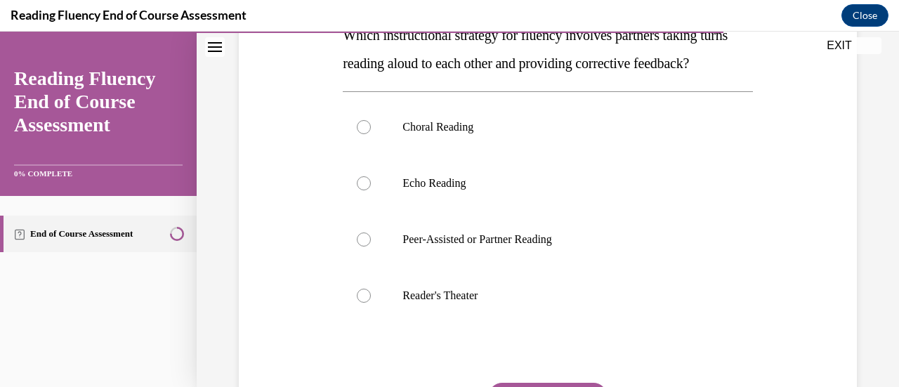
scroll to position [251, 0]
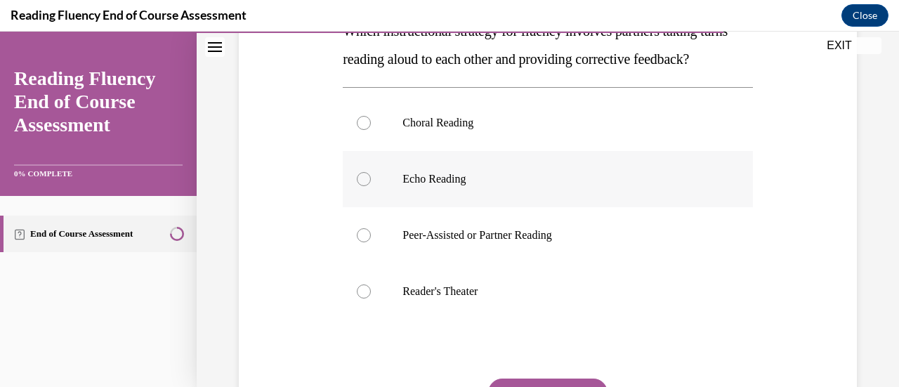
click at [492, 207] on label "Echo Reading" at bounding box center [547, 179] width 409 height 56
click at [371, 186] on input "Echo Reading" at bounding box center [364, 179] width 14 height 14
radio input "true"
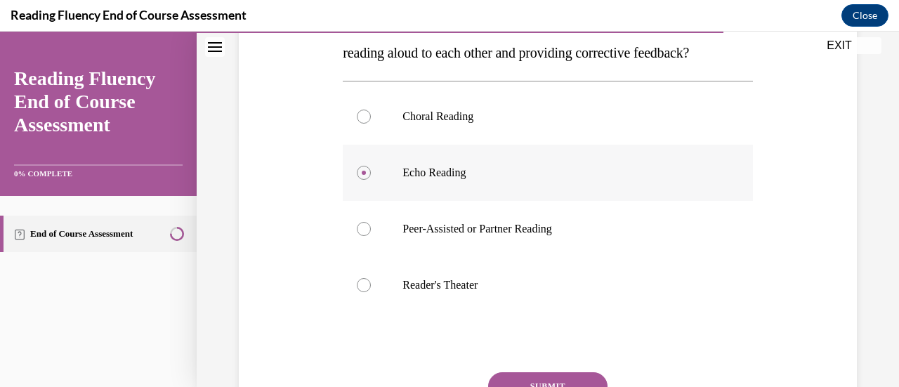
scroll to position [256, 0]
click at [487, 124] on p "Choral Reading" at bounding box center [559, 117] width 315 height 14
click at [371, 124] on input "Choral Reading" at bounding box center [364, 117] width 14 height 14
radio input "true"
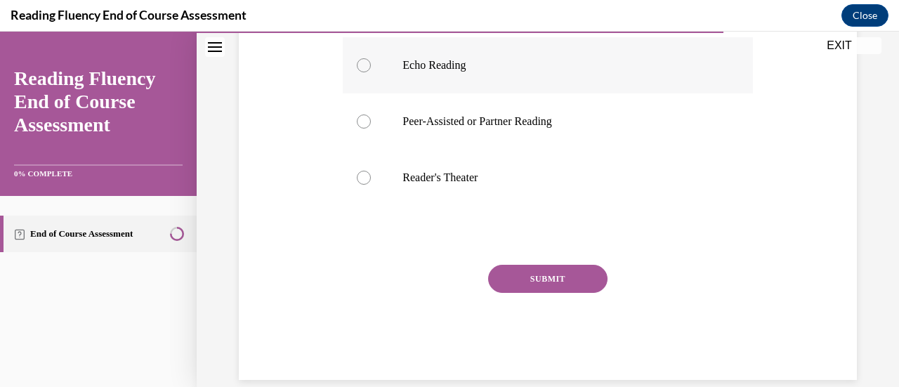
scroll to position [366, 0]
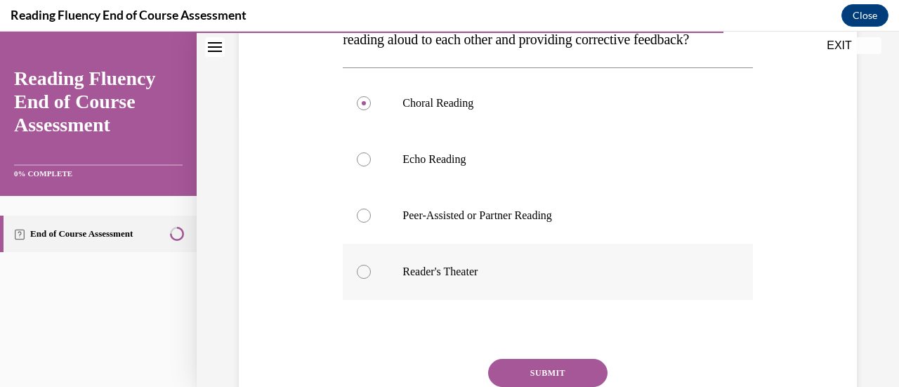
click at [551, 224] on label "Peer-Assisted or Partner Reading" at bounding box center [547, 216] width 409 height 56
click at [371, 223] on input "Peer-Assisted or Partner Reading" at bounding box center [364, 216] width 14 height 14
radio input "true"
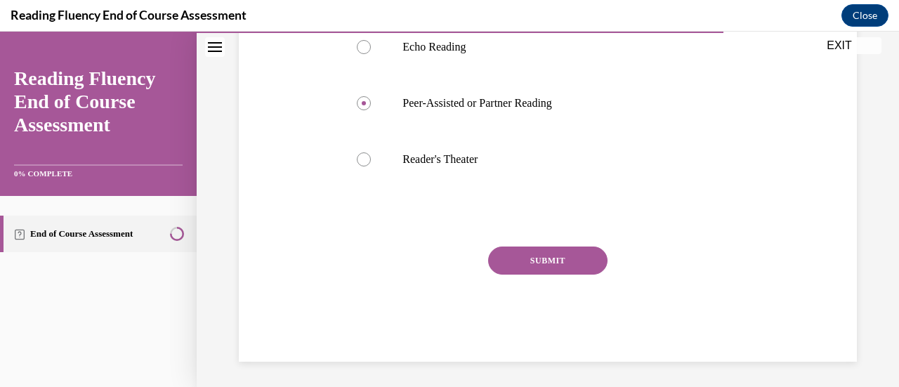
click at [559, 275] on button "SUBMIT" at bounding box center [547, 261] width 119 height 28
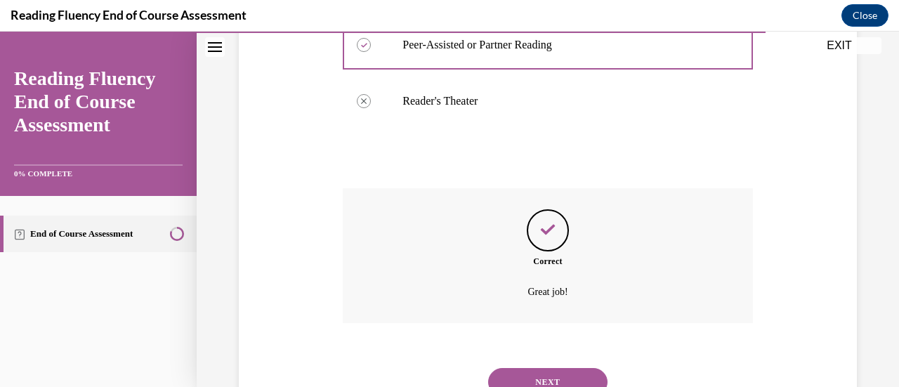
scroll to position [527, 0]
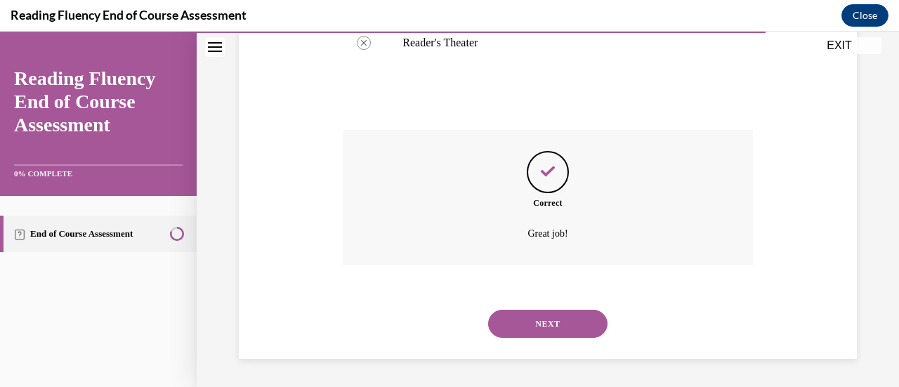
click at [545, 314] on button "NEXT" at bounding box center [547, 324] width 119 height 28
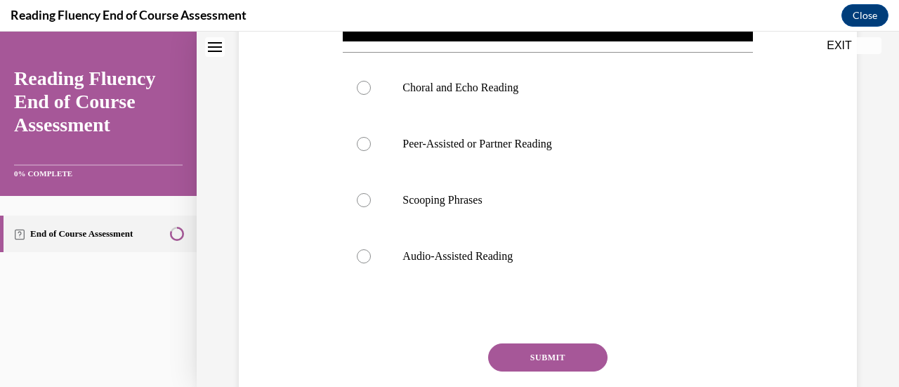
scroll to position [0, 0]
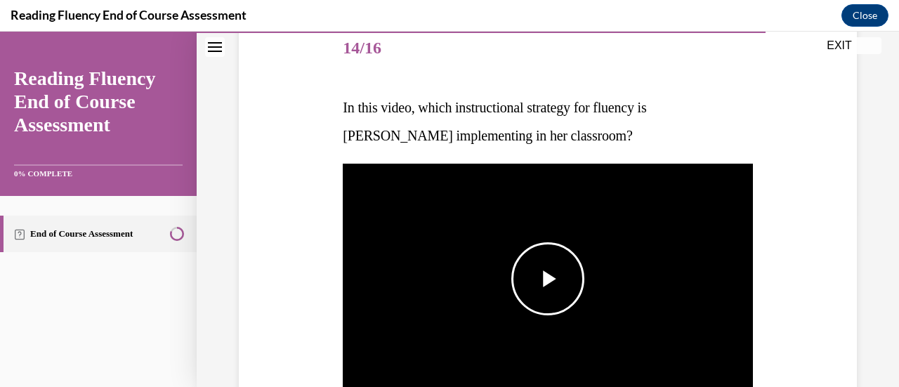
click at [548, 279] on span "Video player" at bounding box center [548, 279] width 0 height 0
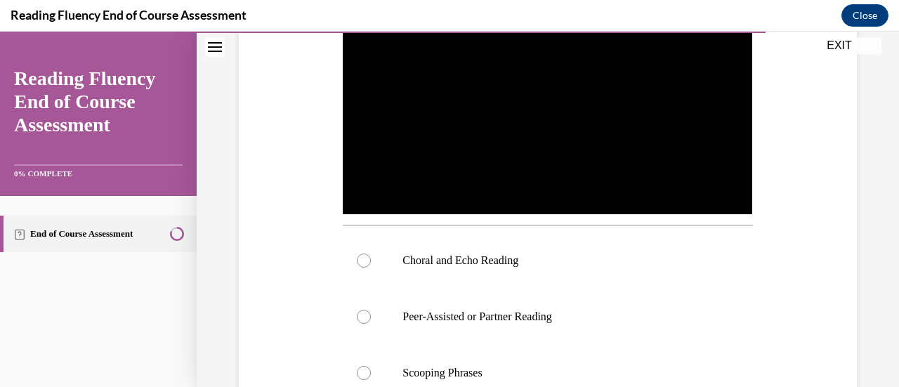
scroll to position [353, 0]
click at [551, 275] on label "Choral and Echo Reading" at bounding box center [547, 261] width 409 height 56
click at [371, 268] on input "Choral and Echo Reading" at bounding box center [364, 261] width 14 height 14
radio input "true"
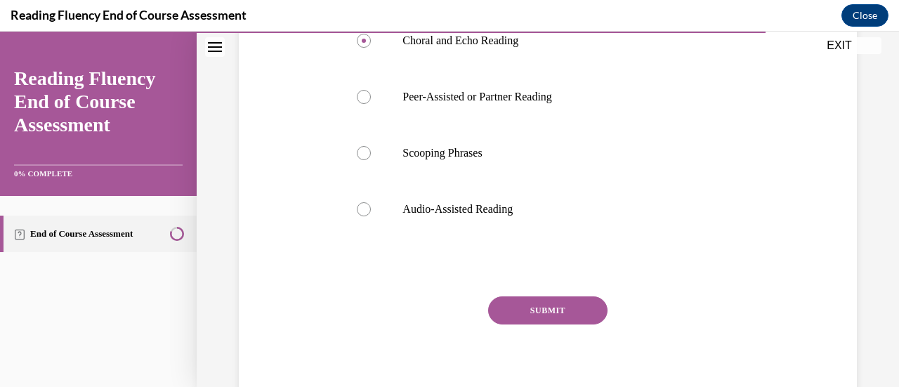
click at [518, 303] on button "SUBMIT" at bounding box center [547, 310] width 119 height 28
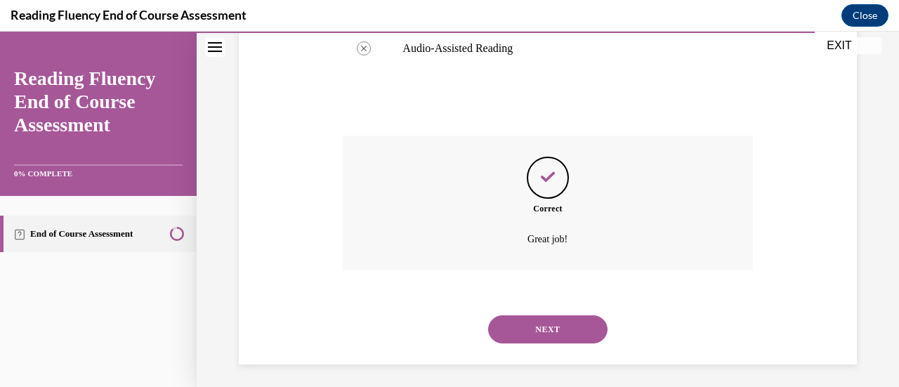
scroll to position [735, 0]
click at [556, 317] on button "NEXT" at bounding box center [547, 329] width 119 height 28
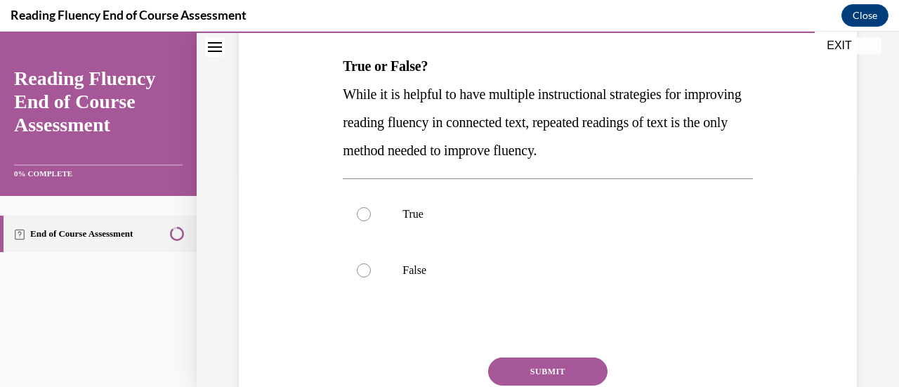
scroll to position [215, 0]
click at [477, 266] on p "False" at bounding box center [559, 271] width 315 height 14
click at [371, 266] on input "False" at bounding box center [364, 271] width 14 height 14
radio input "true"
click at [575, 367] on button "SUBMIT" at bounding box center [547, 372] width 119 height 28
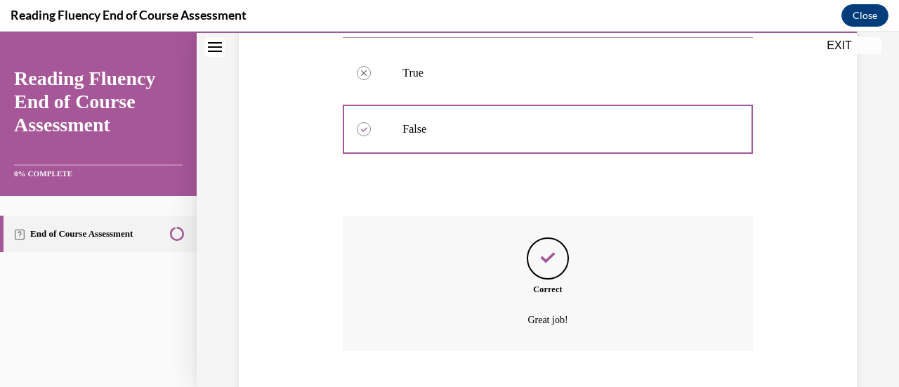
scroll to position [443, 0]
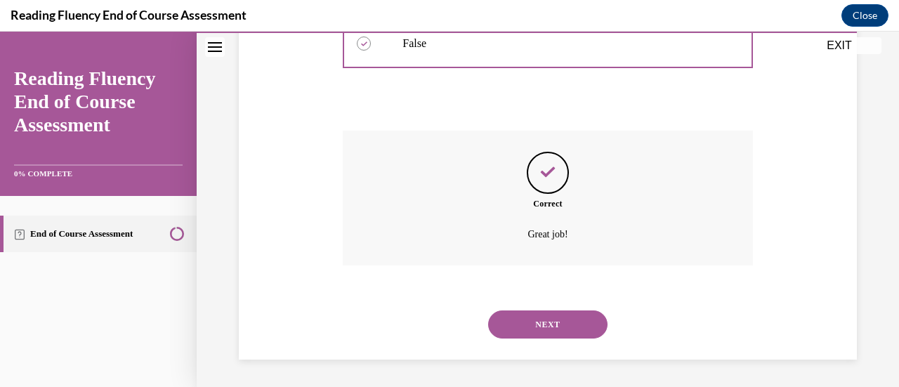
click at [542, 334] on button "NEXT" at bounding box center [547, 324] width 119 height 28
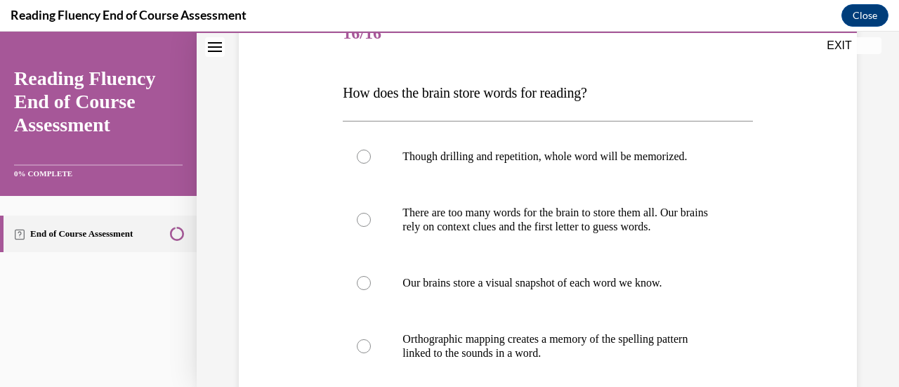
scroll to position [220, 0]
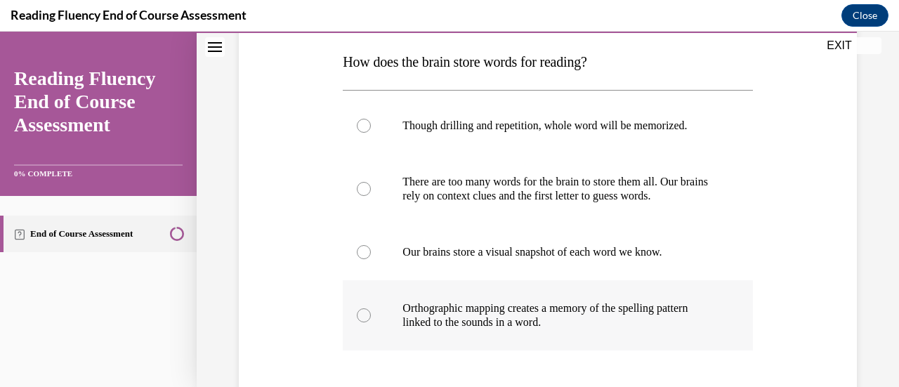
click at [596, 316] on p "Orthographic mapping creates a memory of the spelling pattern linked to the sou…" at bounding box center [559, 315] width 315 height 28
click at [371, 316] on input "Orthographic mapping creates a memory of the spelling pattern linked to the sou…" at bounding box center [364, 315] width 14 height 14
radio input "true"
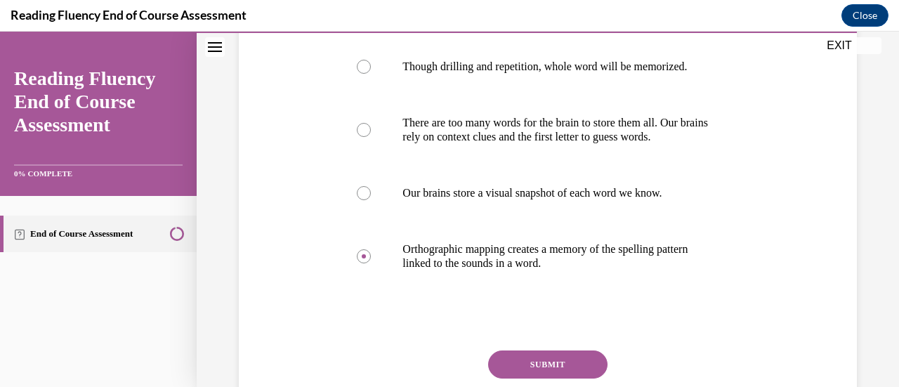
click at [525, 353] on button "SUBMIT" at bounding box center [547, 364] width 119 height 28
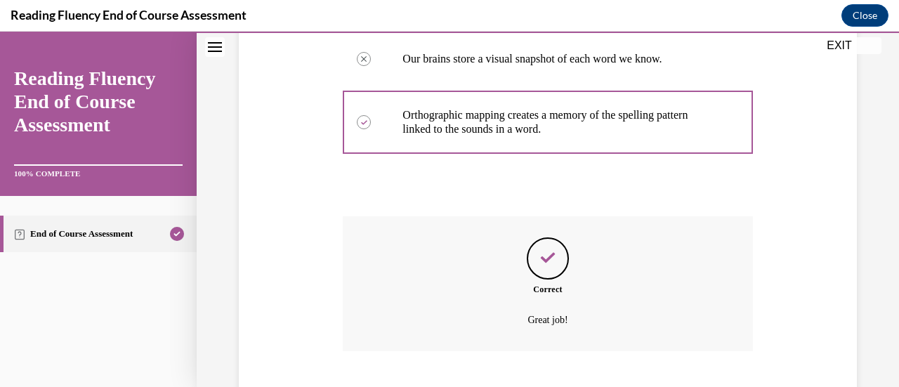
scroll to position [499, 0]
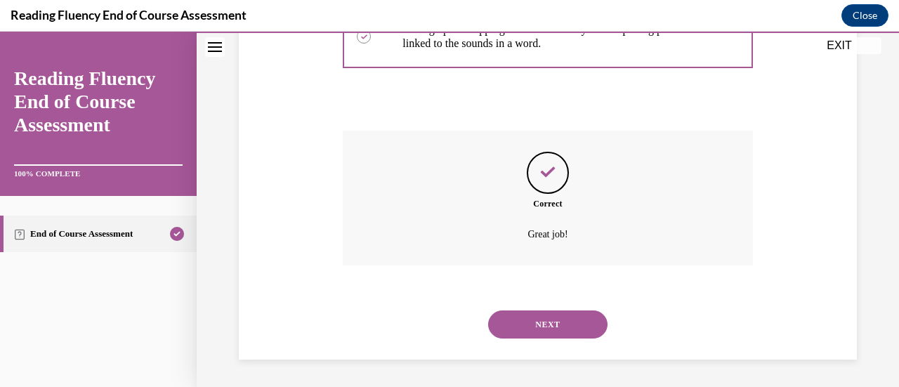
click at [525, 353] on div "SUBMIT NEXT" at bounding box center [547, 323] width 409 height 73
click at [510, 326] on button "NEXT" at bounding box center [547, 324] width 119 height 28
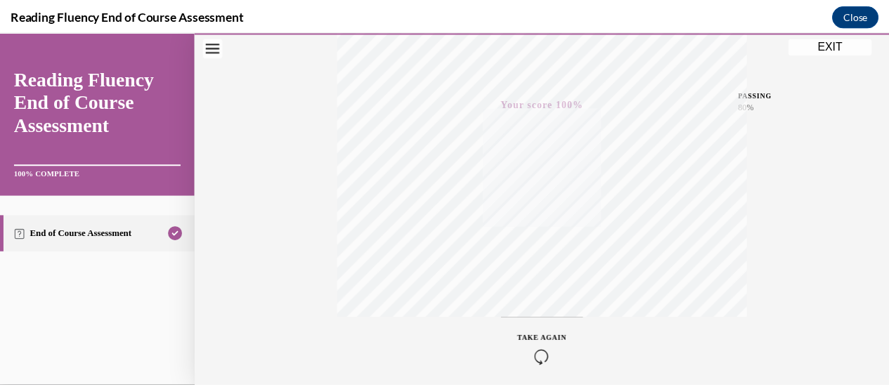
scroll to position [364, 0]
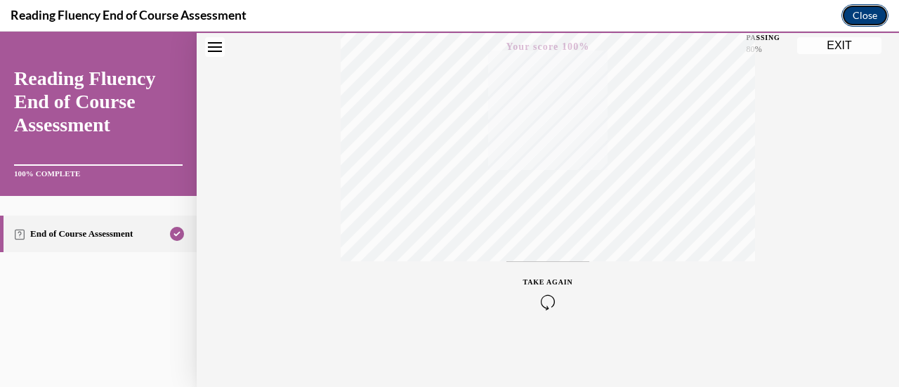
click at [859, 14] on button "Close" at bounding box center [864, 15] width 47 height 22
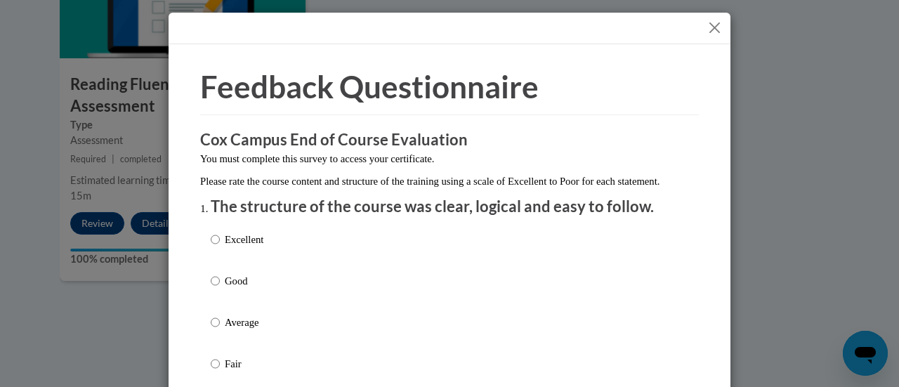
scroll to position [101, 0]
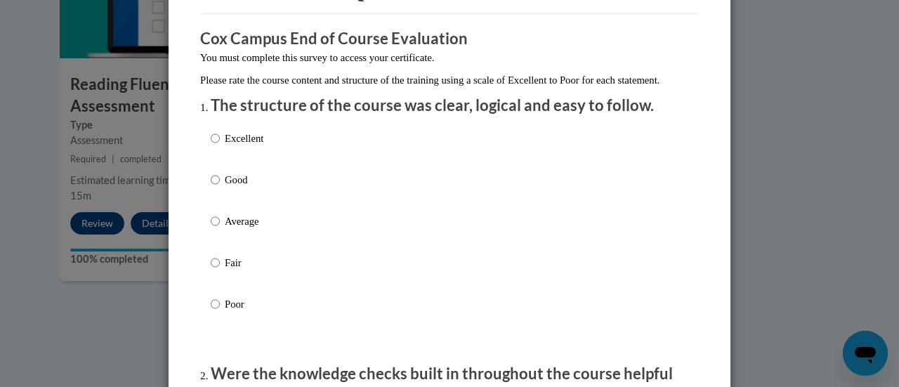
click at [285, 157] on div "Excellent Good Average Fair Poor" at bounding box center [450, 238] width 478 height 229
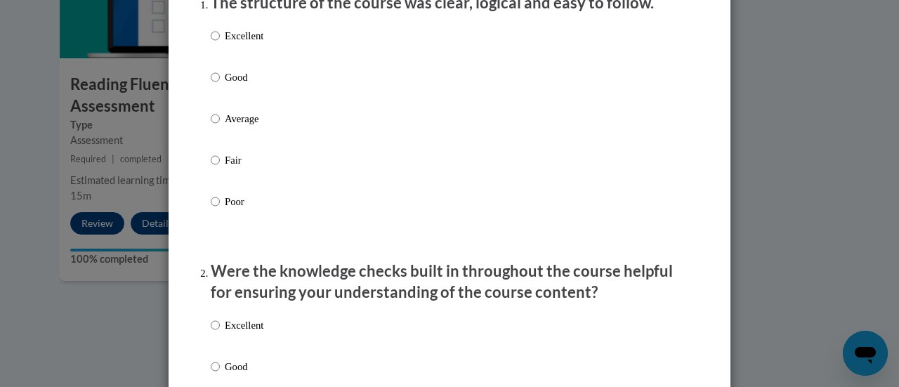
scroll to position [206, 0]
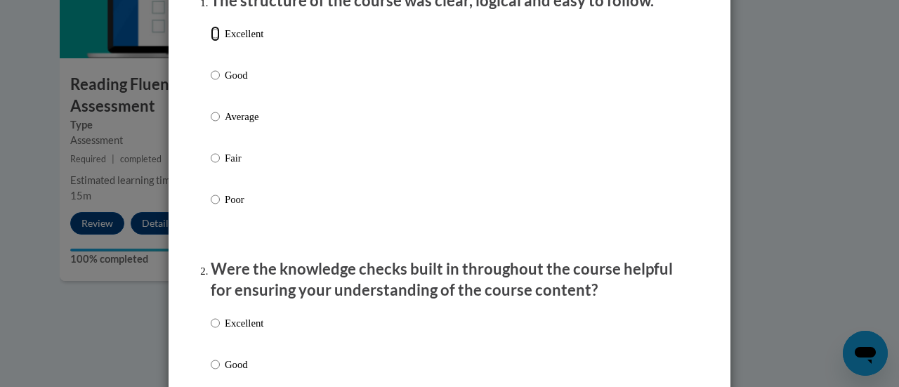
click at [211, 40] on input "Excellent" at bounding box center [215, 33] width 9 height 15
radio input "true"
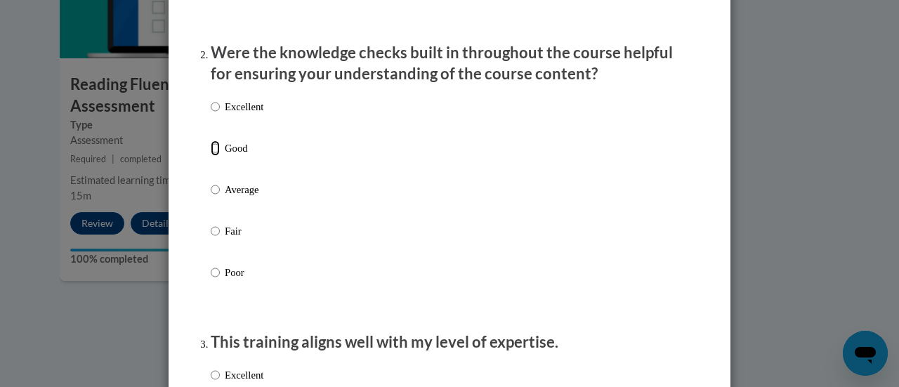
click at [211, 156] on input "Good" at bounding box center [215, 147] width 9 height 15
radio input "true"
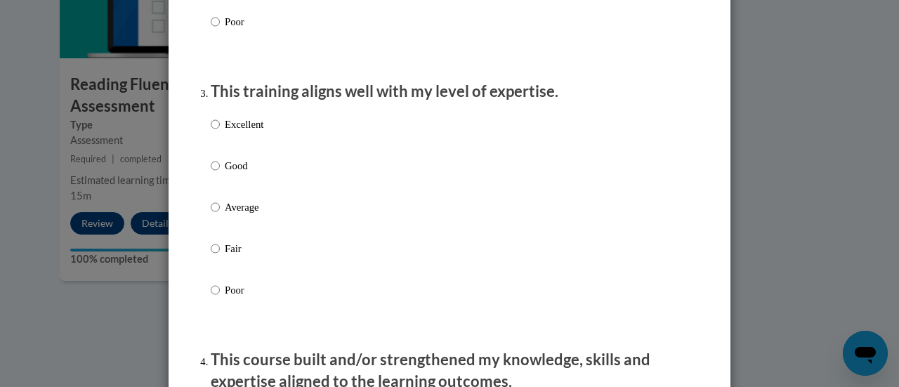
scroll to position [674, 0]
click at [218, 171] on div "Excellent Good Average Fair Poor" at bounding box center [237, 218] width 53 height 218
click at [218, 172] on label "Good" at bounding box center [237, 176] width 53 height 38
click at [218, 172] on input "Good" at bounding box center [215, 164] width 9 height 15
radio input "true"
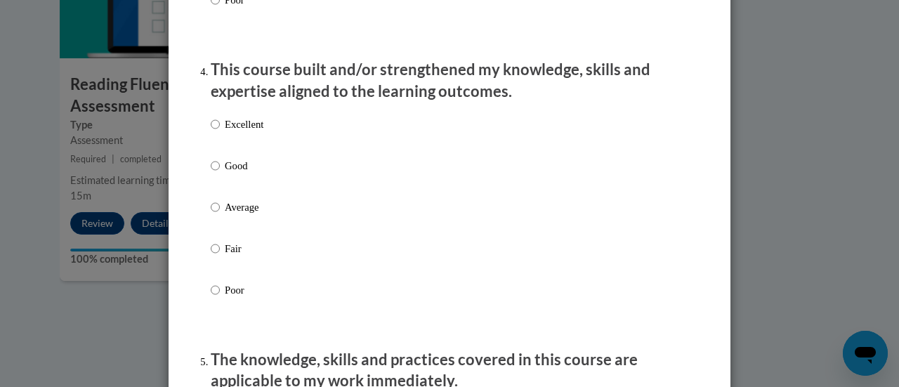
click at [218, 172] on label "Good" at bounding box center [237, 177] width 53 height 38
click at [218, 172] on input "Good" at bounding box center [215, 165] width 9 height 15
radio input "true"
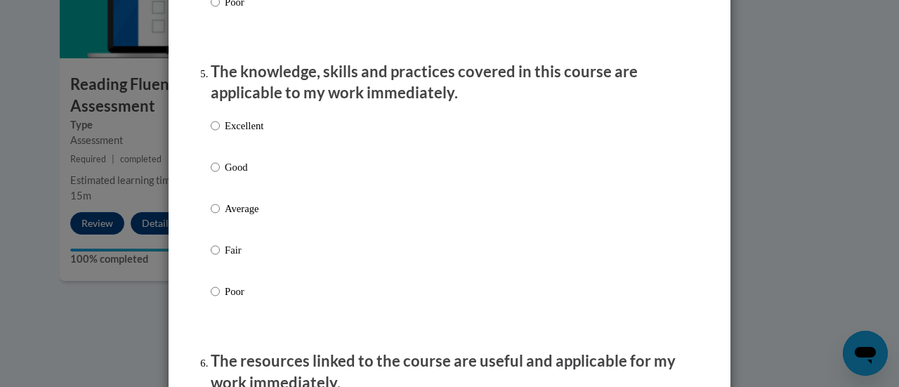
click at [218, 172] on div "Excellent Good Average Fair Poor" at bounding box center [237, 220] width 53 height 218
click at [217, 176] on label "Good" at bounding box center [237, 178] width 53 height 38
click at [217, 175] on input "Good" at bounding box center [215, 166] width 9 height 15
radio input "true"
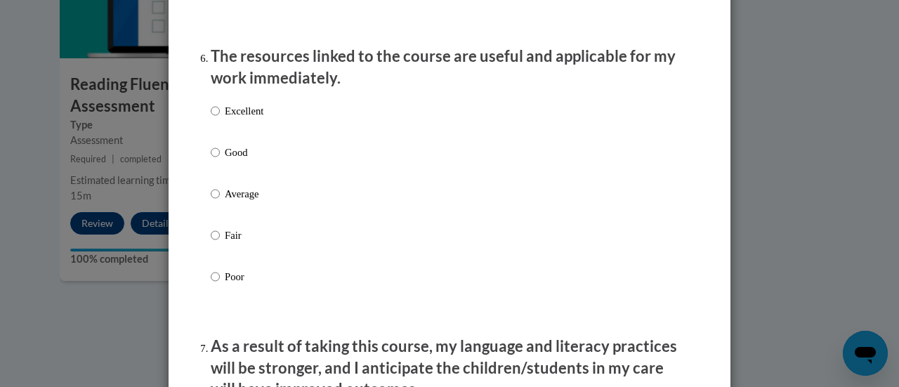
click at [214, 165] on label "Good" at bounding box center [237, 164] width 53 height 38
click at [214, 160] on input "Good" at bounding box center [215, 152] width 9 height 15
radio input "true"
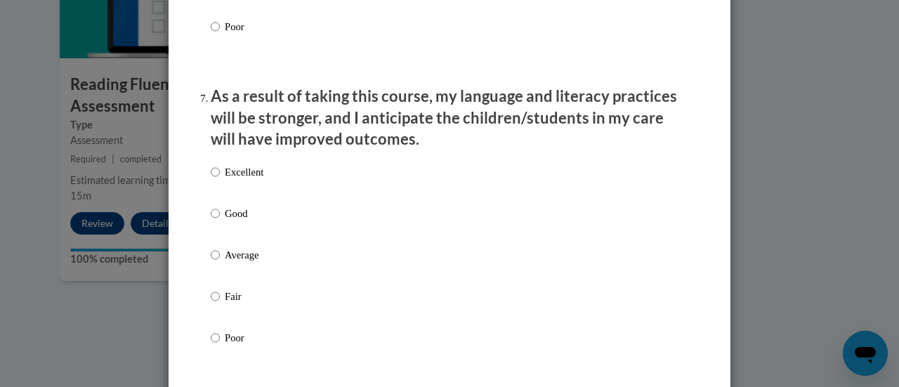
scroll to position [1809, 0]
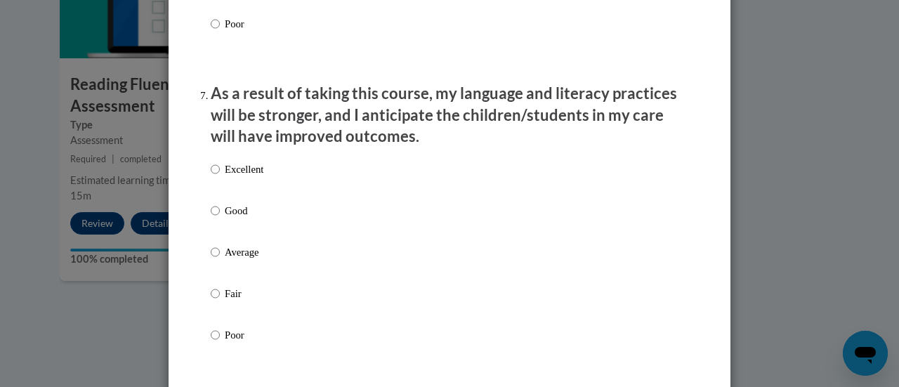
click at [225, 232] on label "Good" at bounding box center [237, 222] width 53 height 38
click at [220, 218] on input "Good" at bounding box center [215, 210] width 9 height 15
radio input "true"
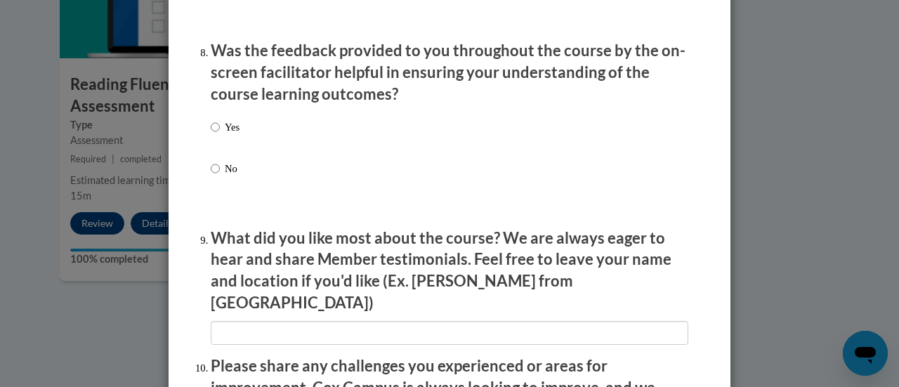
scroll to position [2163, 0]
click at [216, 133] on label "Yes" at bounding box center [225, 138] width 29 height 38
click at [216, 133] on input "Yes" at bounding box center [215, 126] width 9 height 15
radio input "true"
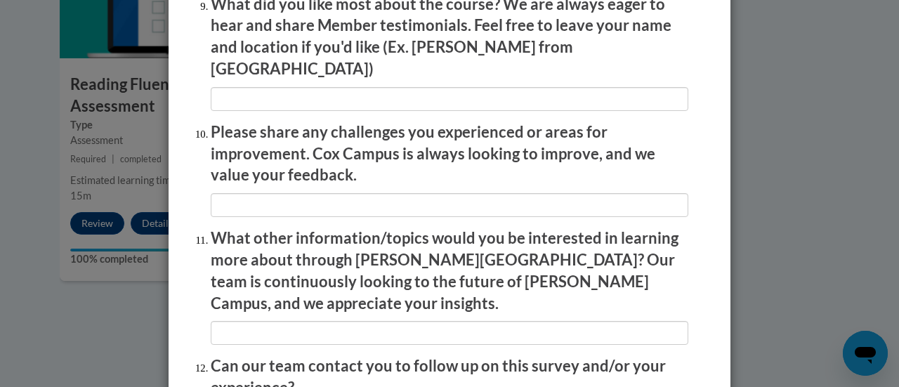
scroll to position [2534, 0]
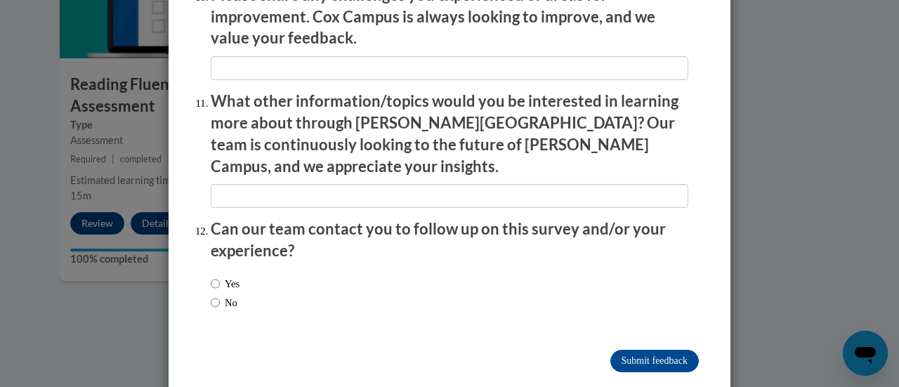
click at [222, 279] on div "Yes No" at bounding box center [225, 293] width 29 height 48
click at [214, 295] on input "No" at bounding box center [215, 302] width 9 height 15
radio input "true"
click at [669, 350] on input "Submit feedback" at bounding box center [654, 361] width 89 height 22
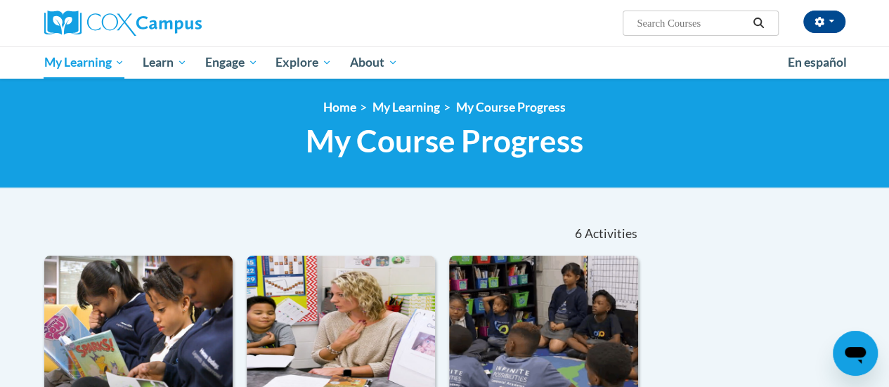
click at [673, 13] on span "Search Search..." at bounding box center [699, 23] width 155 height 25
click at [667, 25] on input "Search..." at bounding box center [691, 23] width 112 height 17
type input "Reading Comprehension"
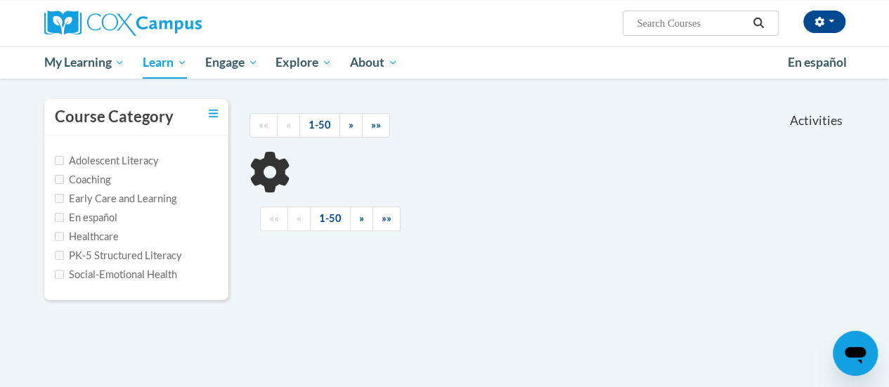
scroll to position [112, 0]
type input "Reading Comprehension"
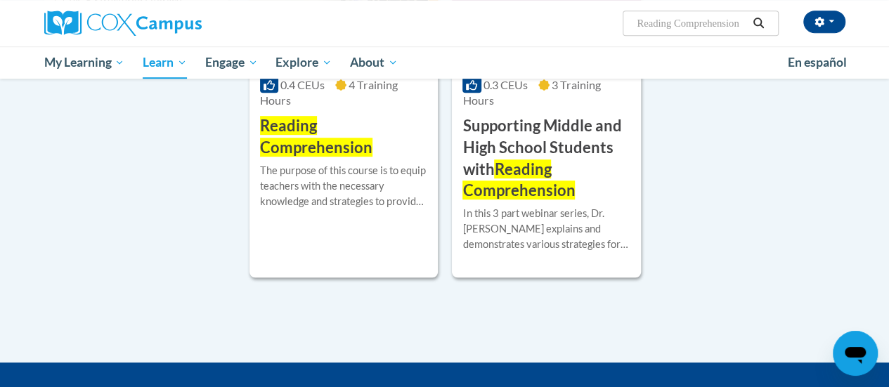
scroll to position [261, 0]
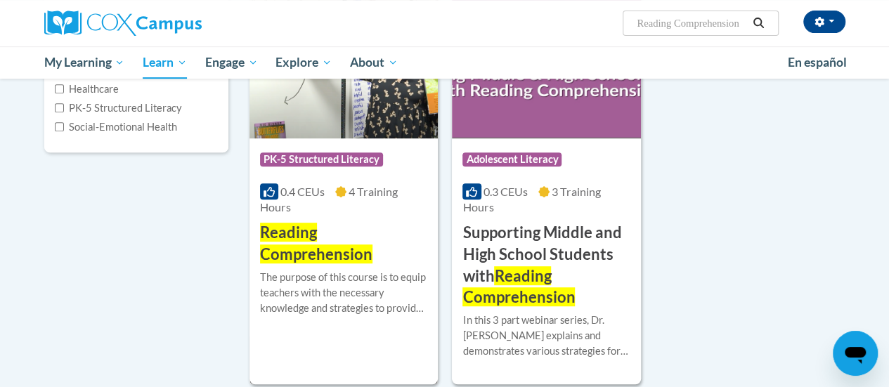
click at [315, 277] on div "The purpose of this course is to equip teachers with the necessary knowledge an…" at bounding box center [343, 293] width 167 height 46
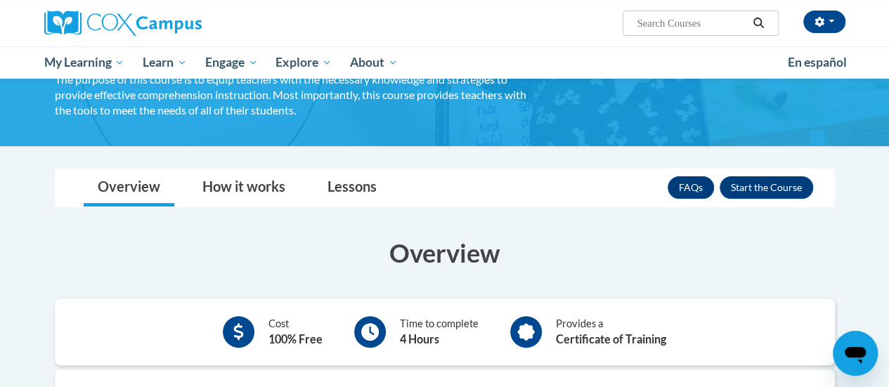
scroll to position [111, 0]
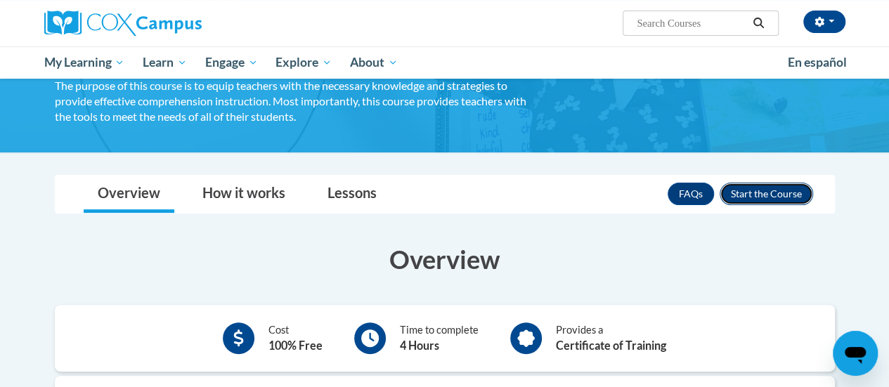
click at [753, 188] on button "Enroll" at bounding box center [765, 194] width 93 height 22
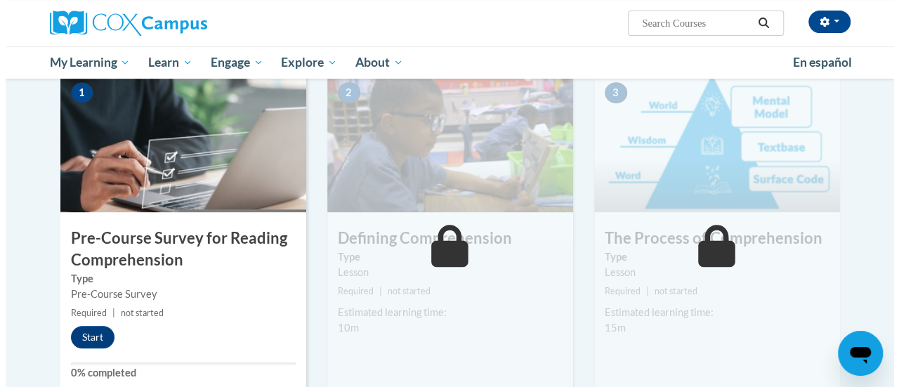
scroll to position [294, 0]
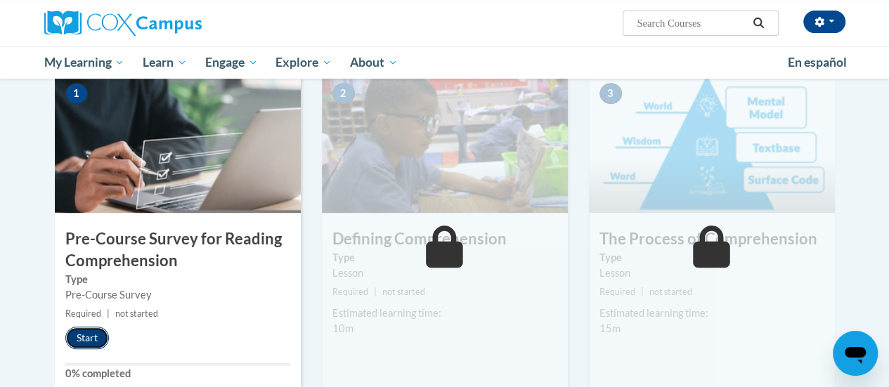
click at [88, 333] on button "Start" at bounding box center [87, 338] width 44 height 22
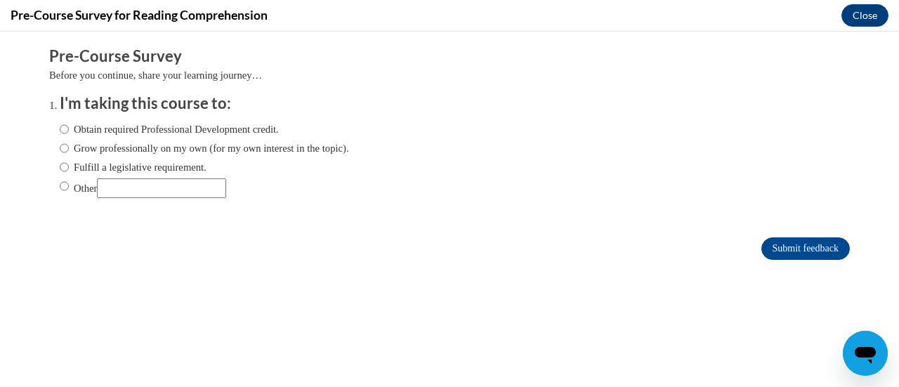
scroll to position [0, 0]
click at [140, 119] on div "Obtain required Professional Development credit. Grow professionally on my own …" at bounding box center [204, 159] width 289 height 91
click at [140, 126] on label "Obtain required Professional Development credit." at bounding box center [169, 129] width 219 height 15
click at [69, 126] on input "Obtain required Professional Development credit." at bounding box center [64, 129] width 9 height 15
radio input "true"
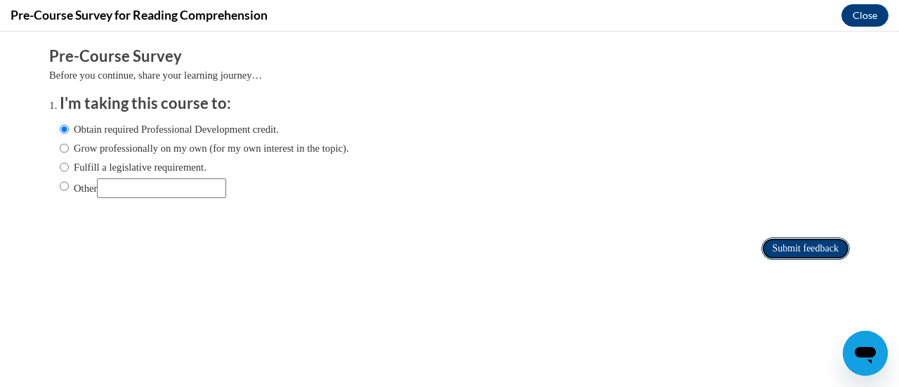
click at [777, 245] on input "Submit feedback" at bounding box center [805, 248] width 89 height 22
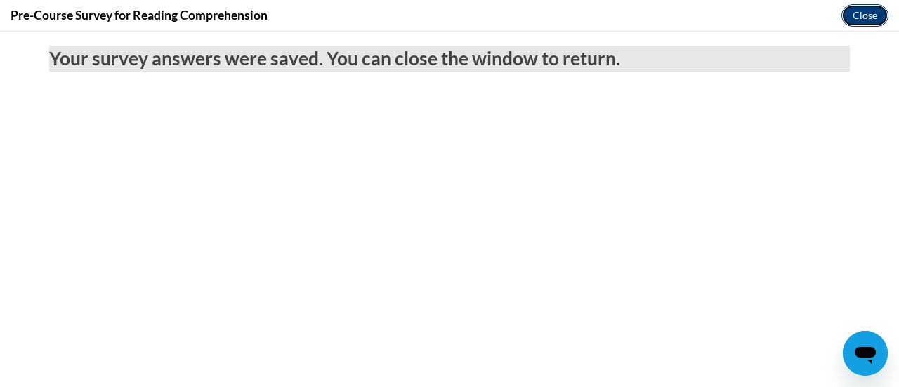
click at [865, 18] on button "Close" at bounding box center [864, 15] width 47 height 22
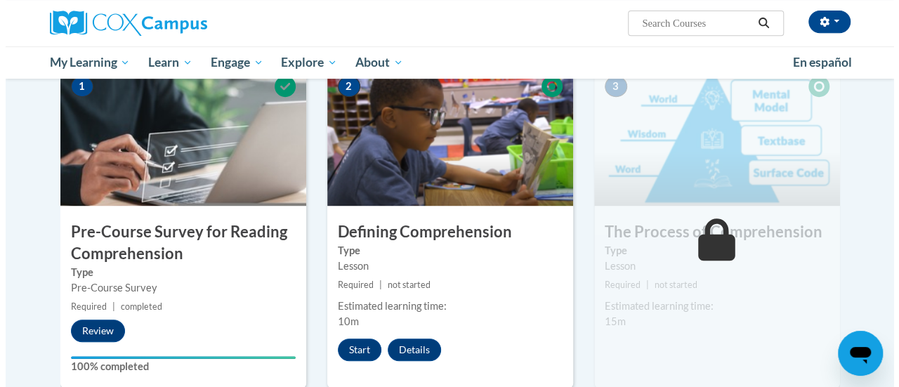
scroll to position [310, 0]
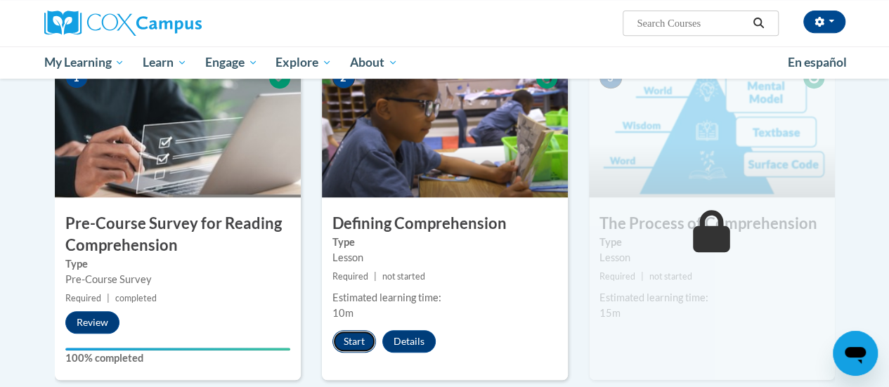
click at [360, 340] on button "Start" at bounding box center [354, 341] width 44 height 22
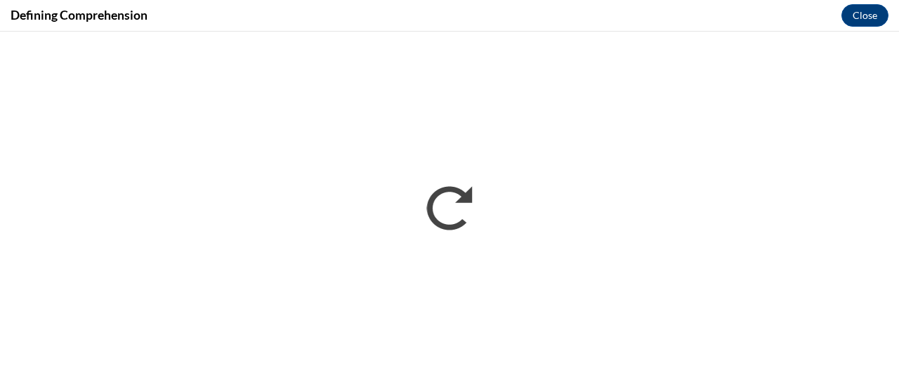
scroll to position [0, 0]
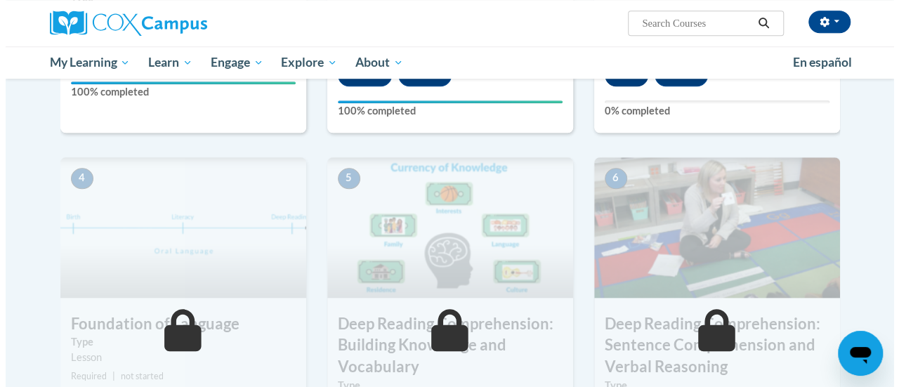
scroll to position [498, 0]
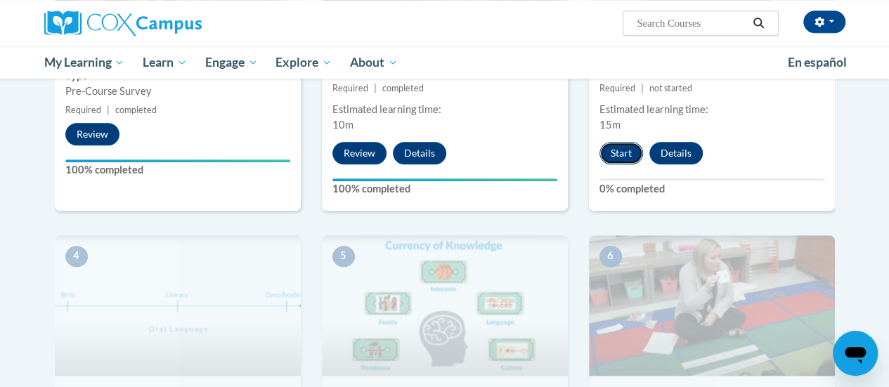
click at [619, 144] on button "Start" at bounding box center [621, 153] width 44 height 22
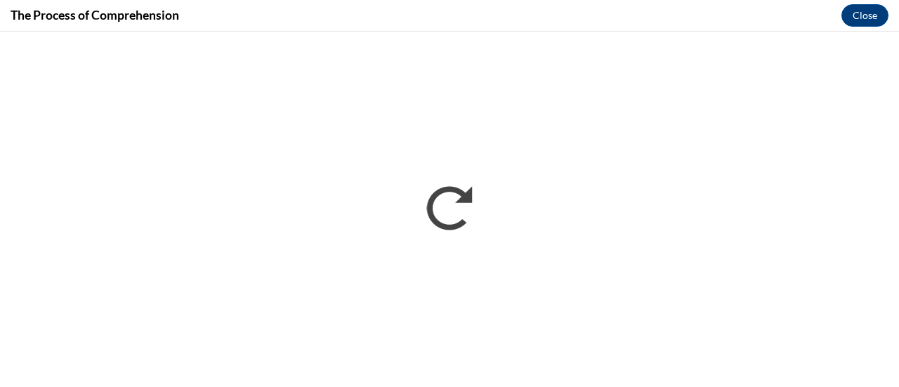
scroll to position [0, 0]
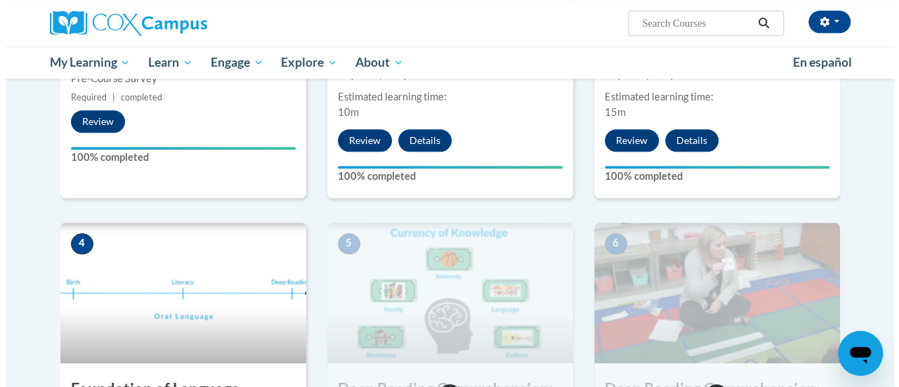
scroll to position [713, 0]
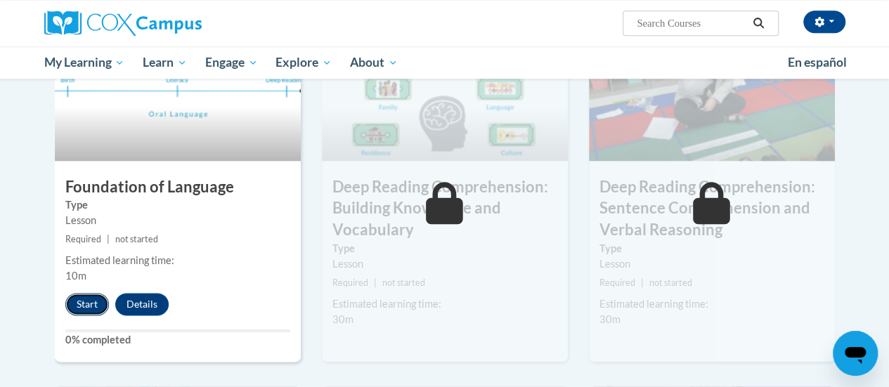
click at [93, 301] on button "Start" at bounding box center [87, 304] width 44 height 22
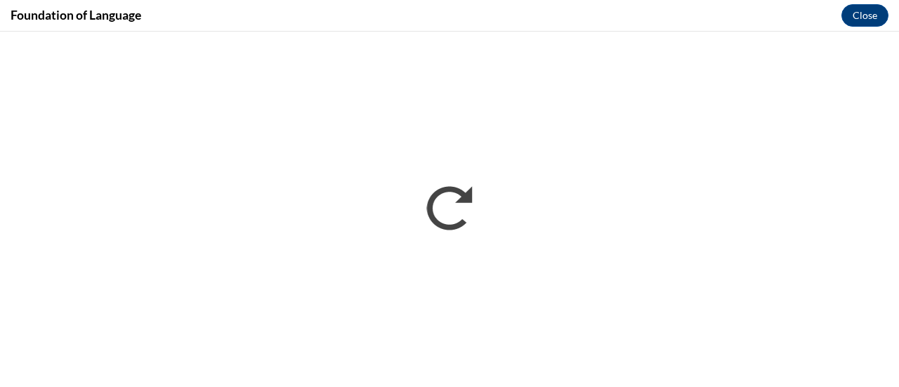
scroll to position [0, 0]
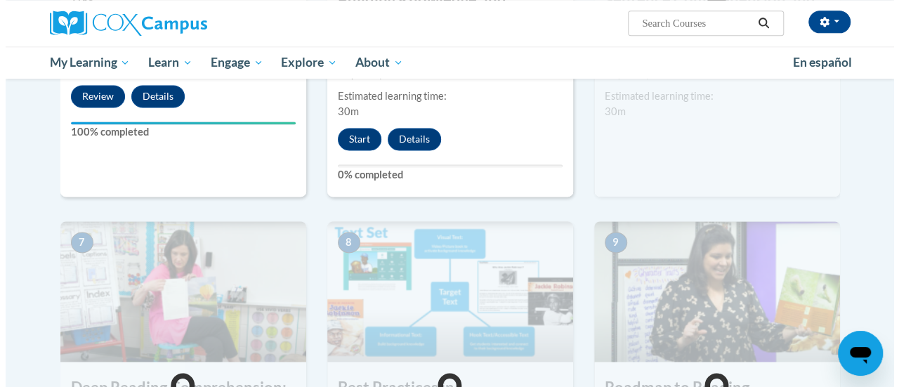
scroll to position [922, 0]
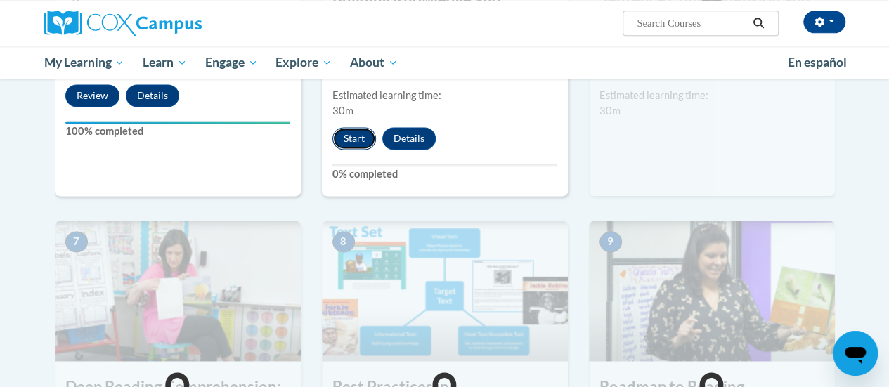
click at [355, 140] on button "Start" at bounding box center [354, 138] width 44 height 22
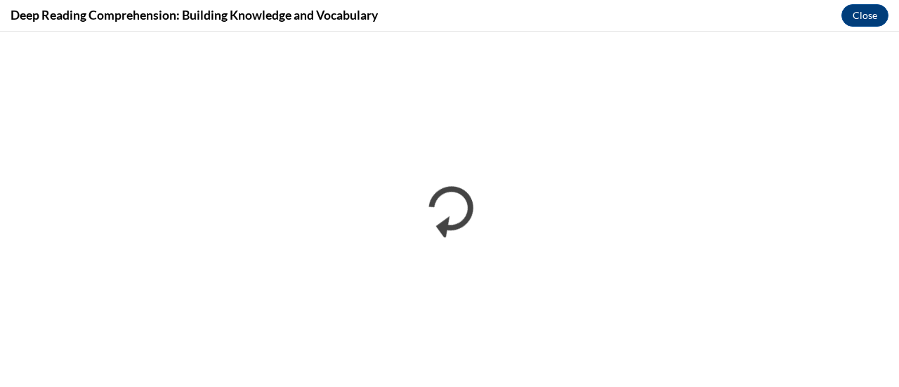
scroll to position [0, 0]
click at [829, 16] on div "Deep Reading Comprehension: Building Knowledge and Vocabulary Close" at bounding box center [449, 16] width 899 height 32
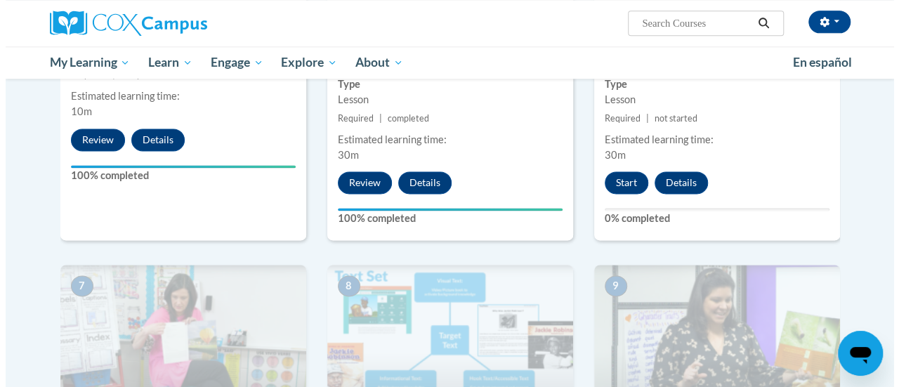
scroll to position [877, 0]
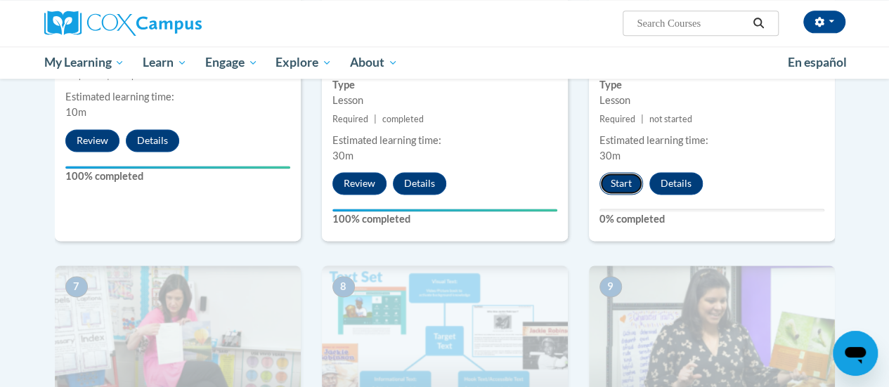
click at [612, 188] on button "Start" at bounding box center [621, 183] width 44 height 22
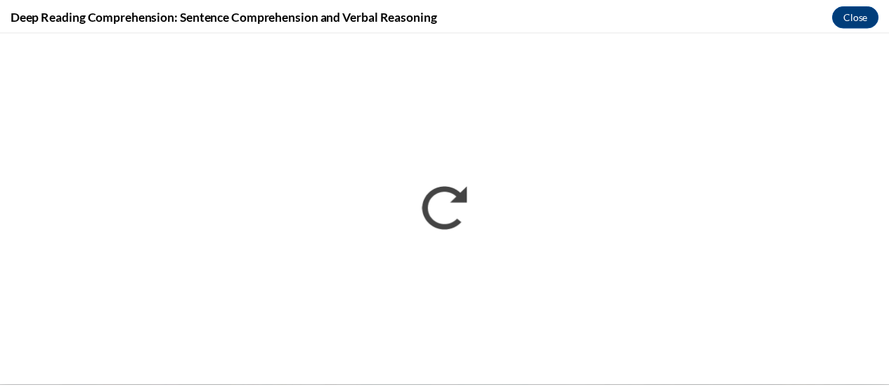
scroll to position [0, 0]
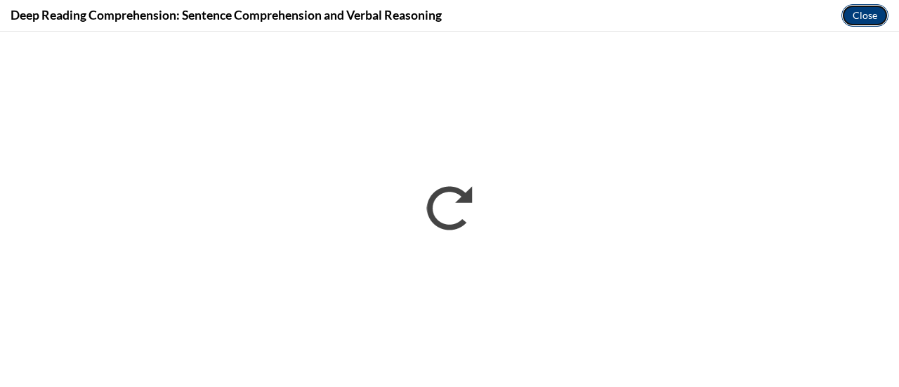
click at [865, 10] on button "Close" at bounding box center [864, 15] width 47 height 22
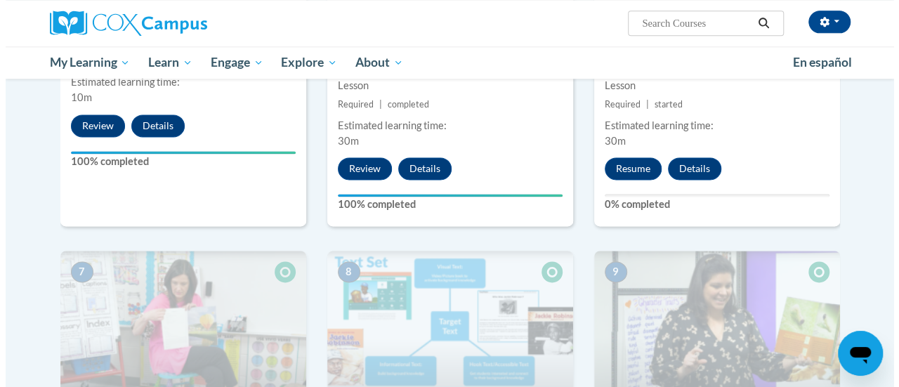
scroll to position [802, 0]
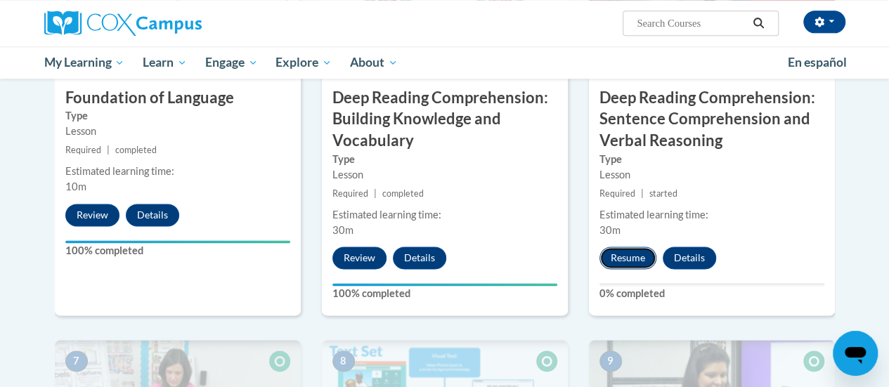
click at [622, 249] on button "Resume" at bounding box center [627, 258] width 57 height 22
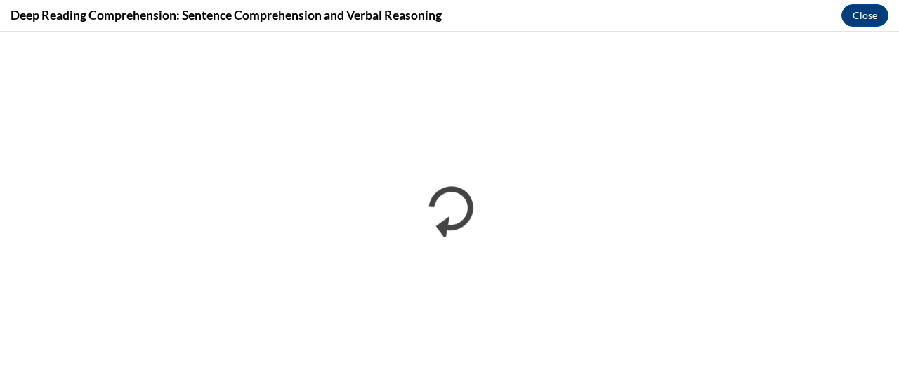
scroll to position [0, 0]
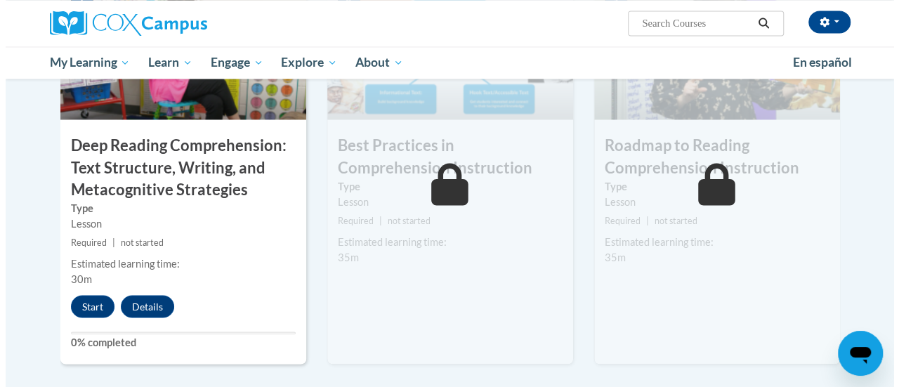
scroll to position [1176, 0]
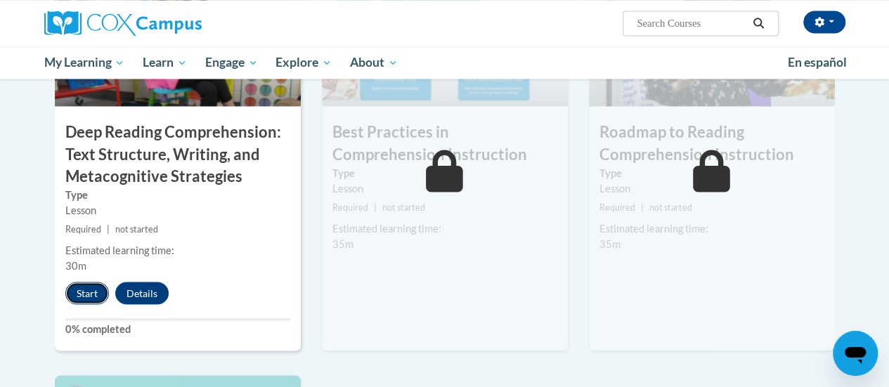
click at [79, 294] on button "Start" at bounding box center [87, 293] width 44 height 22
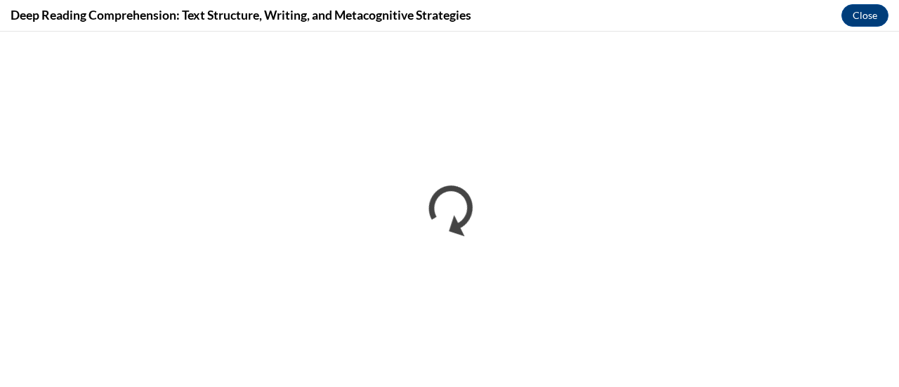
scroll to position [0, 0]
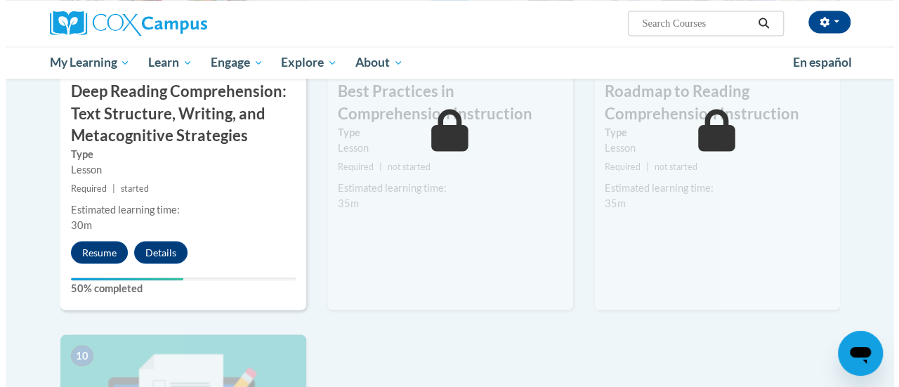
scroll to position [1214, 0]
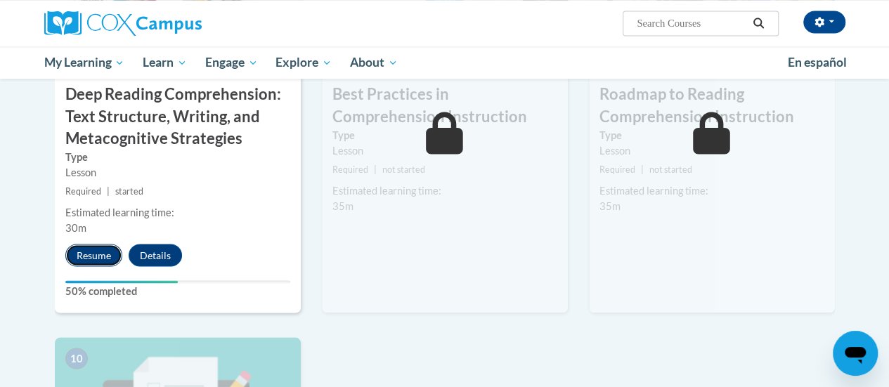
click at [89, 252] on button "Resume" at bounding box center [93, 255] width 57 height 22
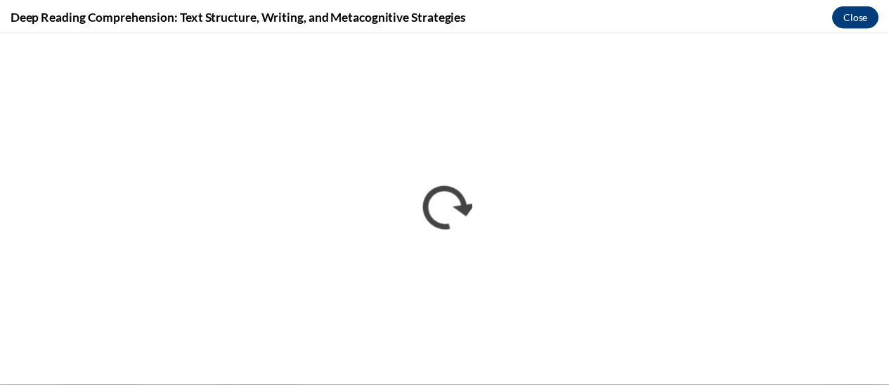
scroll to position [0, 0]
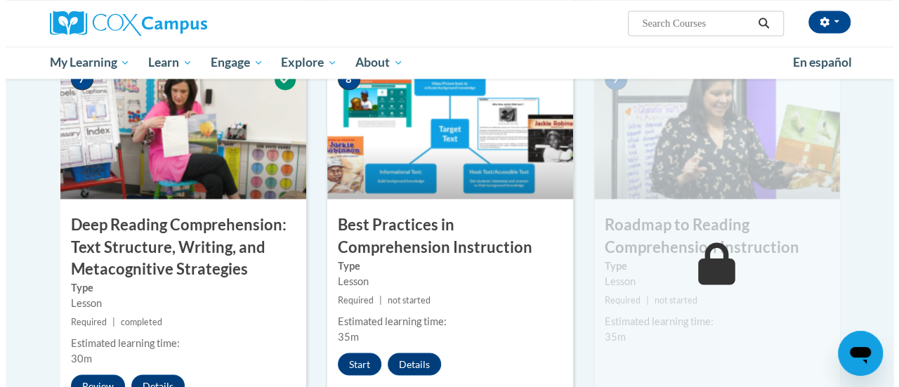
scroll to position [1176, 0]
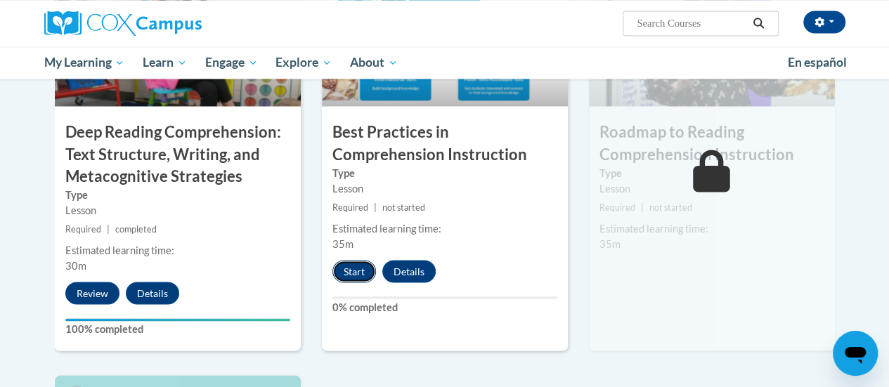
click at [369, 273] on button "Start" at bounding box center [354, 271] width 44 height 22
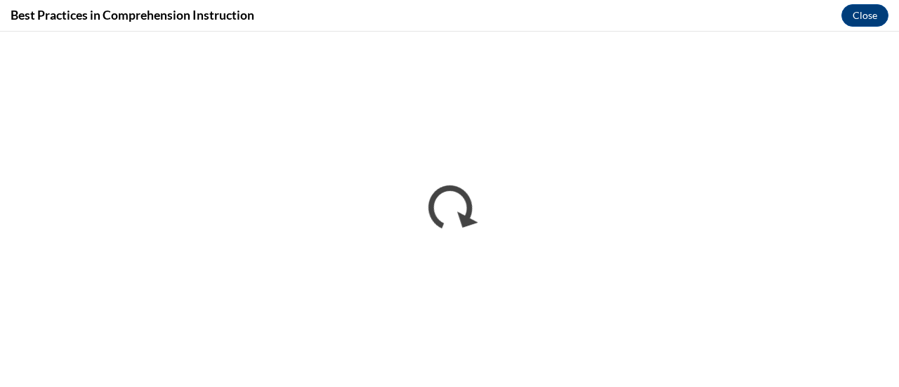
scroll to position [0, 0]
